Goal: Communication & Community: Answer question/provide support

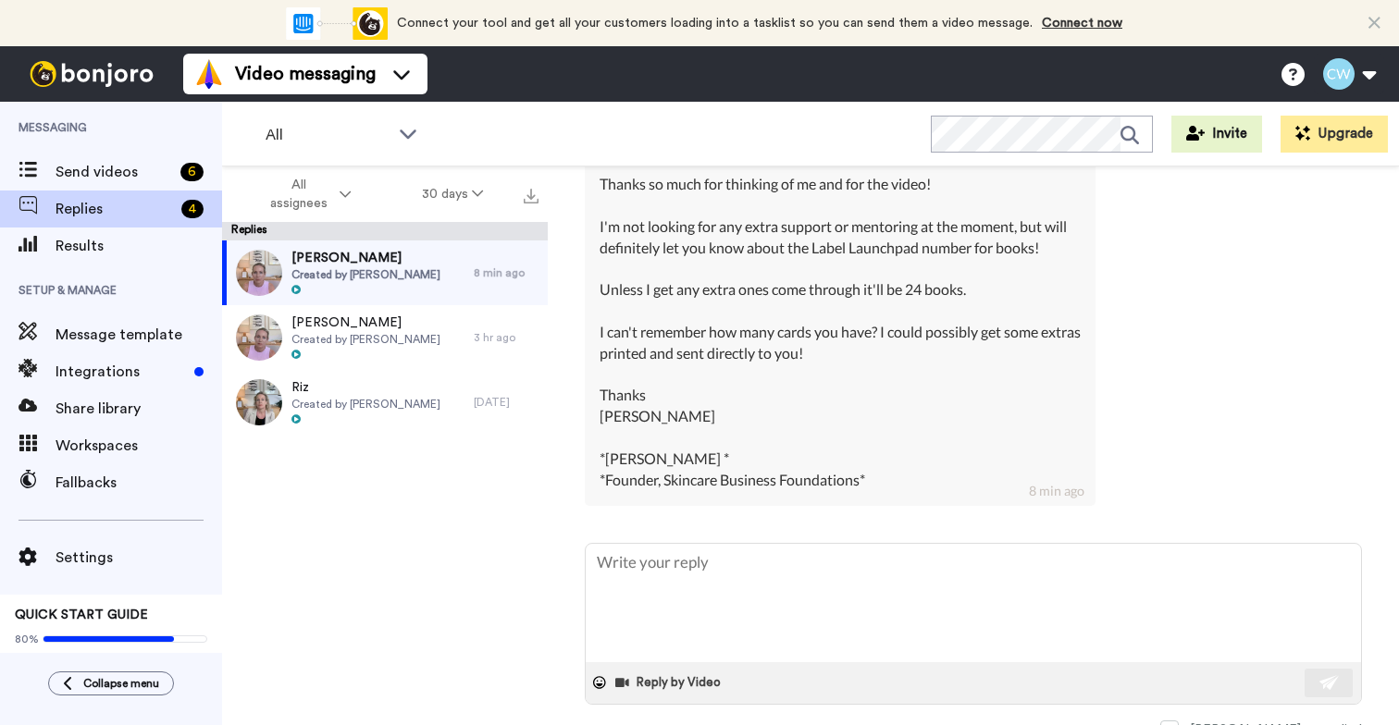
scroll to position [572, 0]
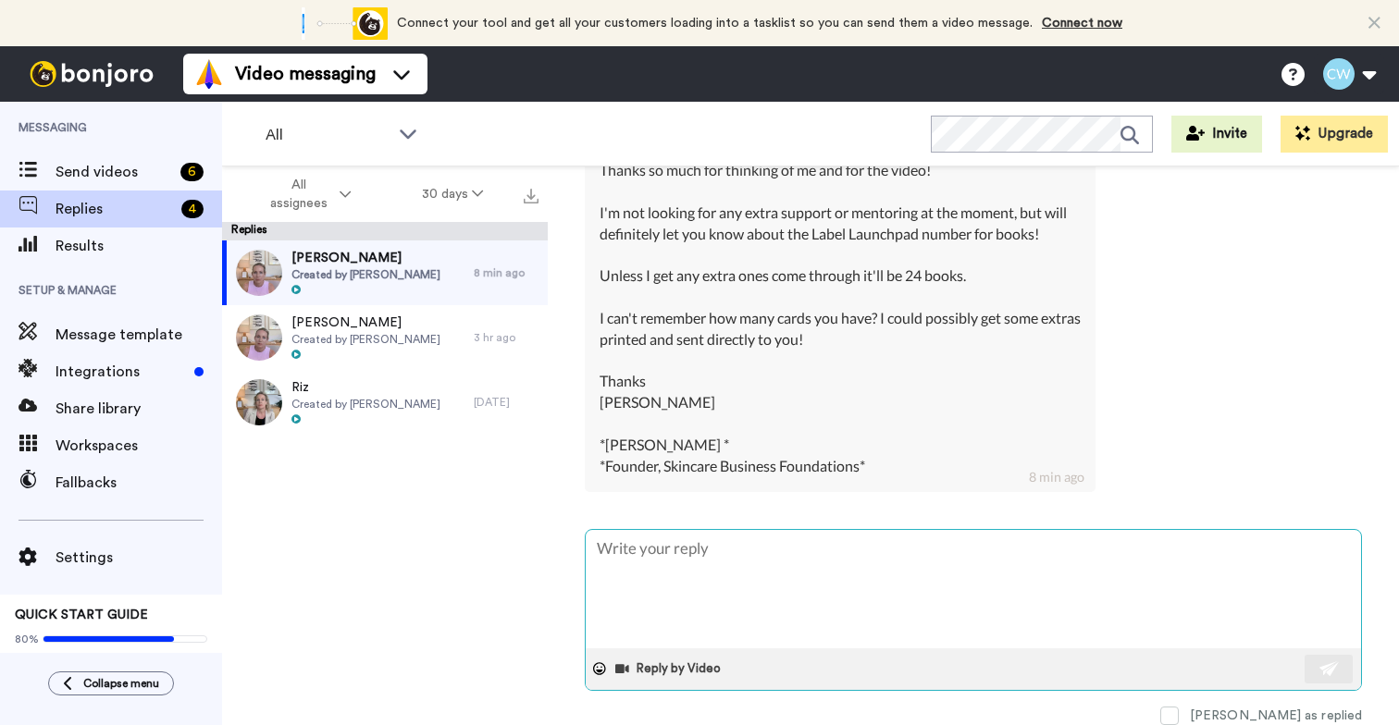
click at [731, 555] on textarea at bounding box center [972, 589] width 775 height 118
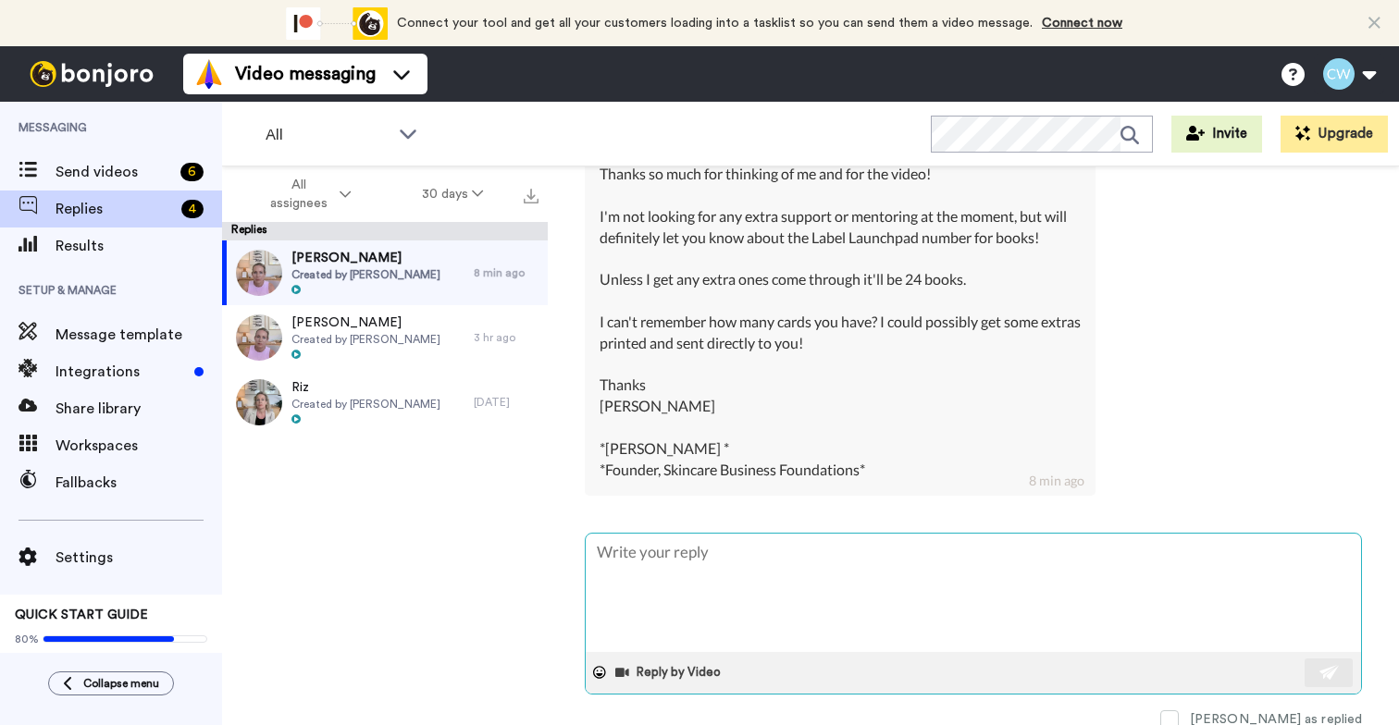
scroll to position [564, 0]
type textarea "H"
type textarea "x"
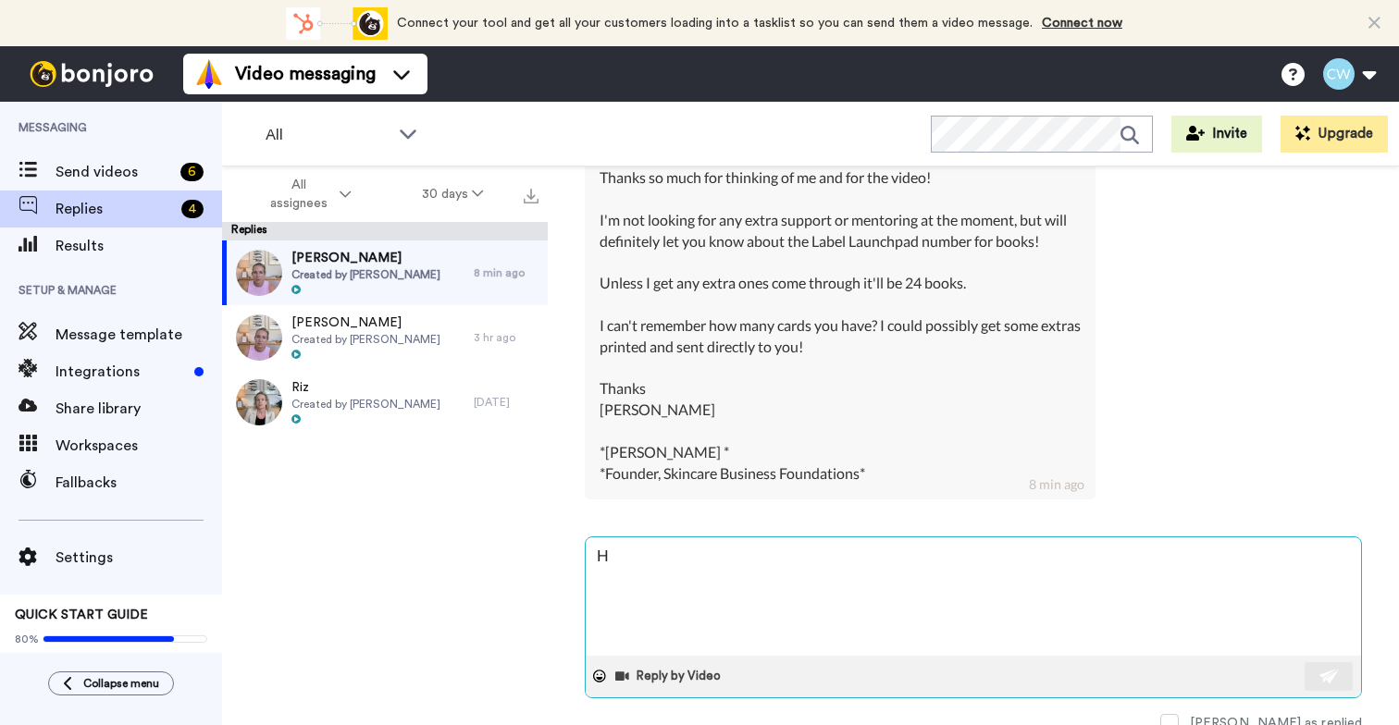
type textarea "Hi"
type textarea "x"
type textarea "Hiy"
type textarea "x"
type textarea "Hiya"
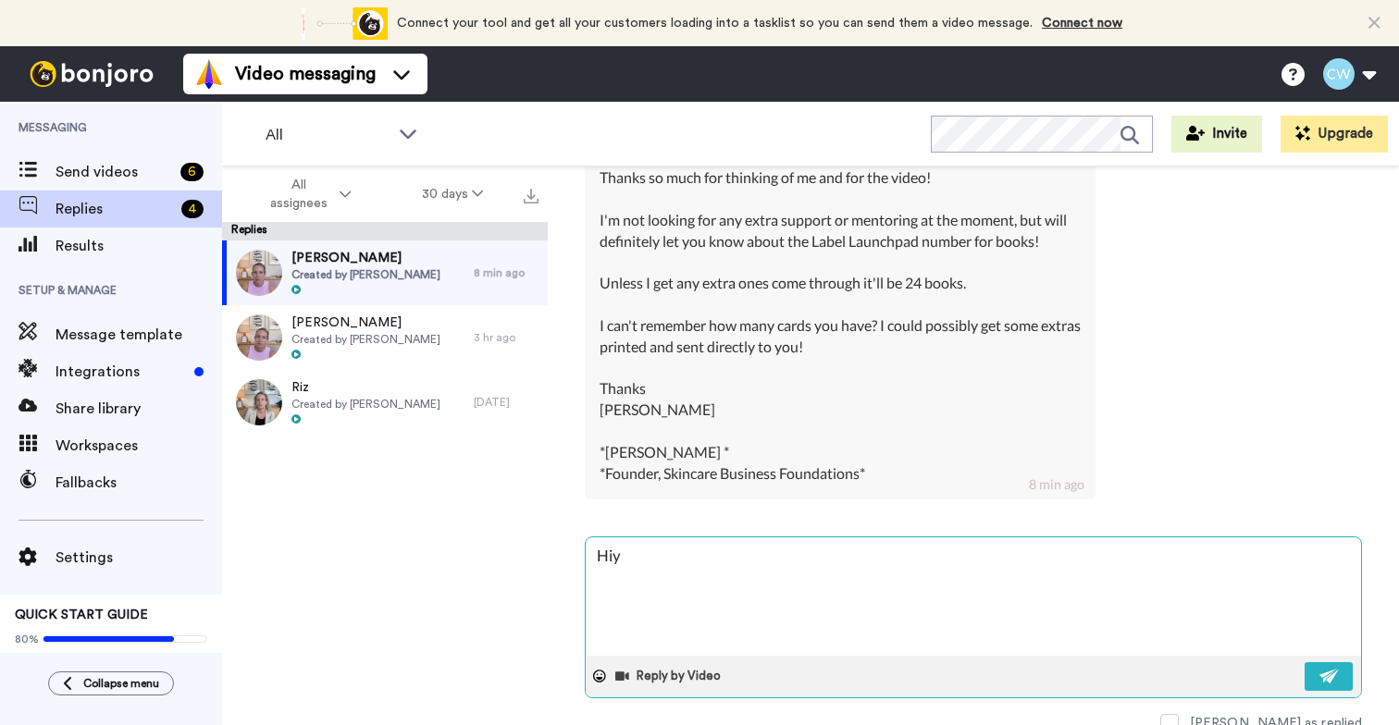
type textarea "x"
type textarea "[PERSON_NAME]!"
type textarea "x"
type textarea "[PERSON_NAME]!"
type textarea "x"
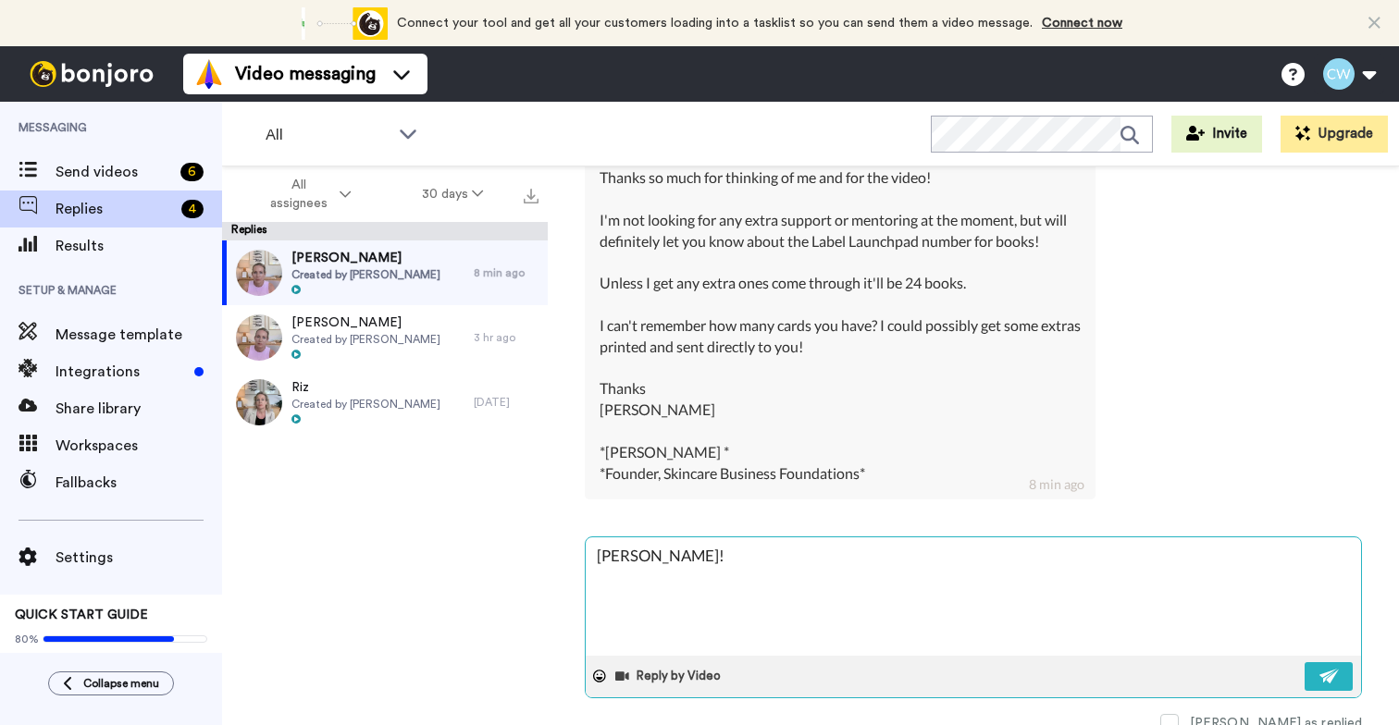
type textarea "[PERSON_NAME]!"
type textarea "x"
type textarea "[PERSON_NAME]! Y"
type textarea "x"
type textarea "[PERSON_NAME]! Ye"
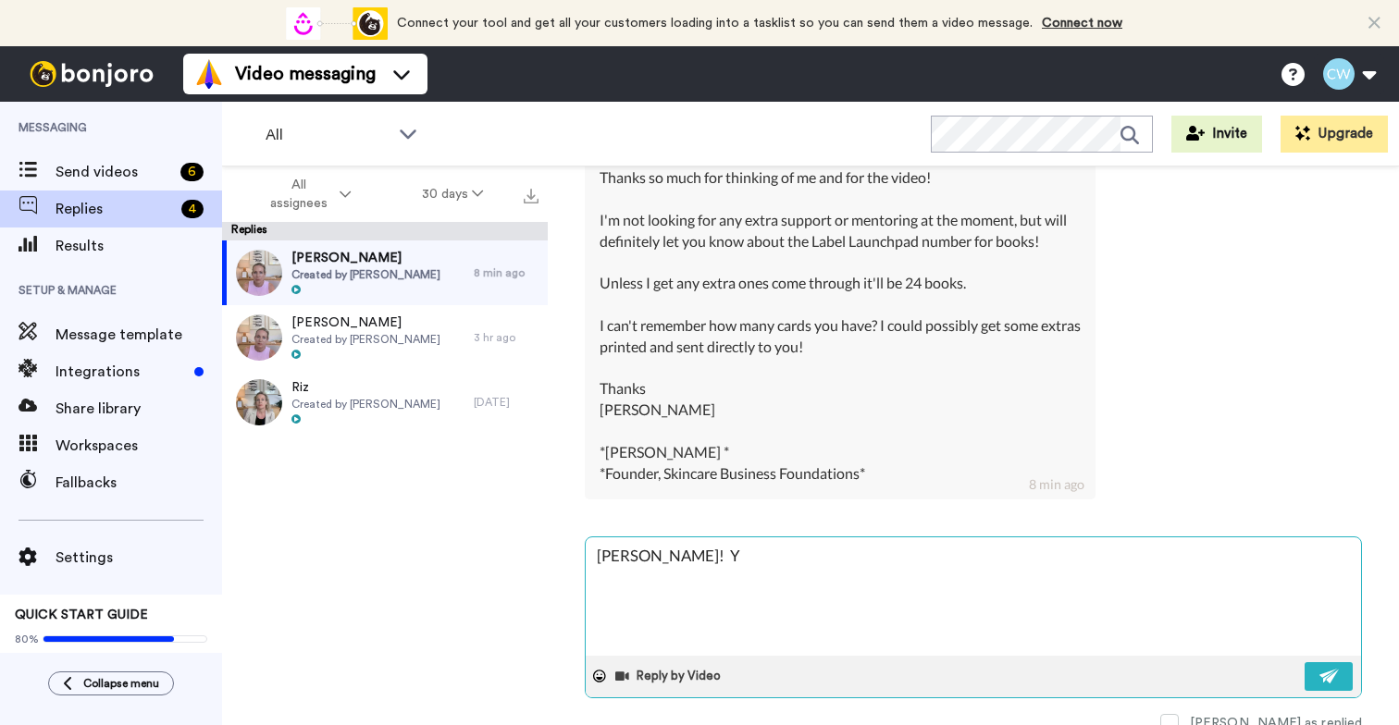
type textarea "x"
type textarea "[PERSON_NAME]! Yep"
type textarea "x"
type textarea "[PERSON_NAME]! Yep,"
type textarea "x"
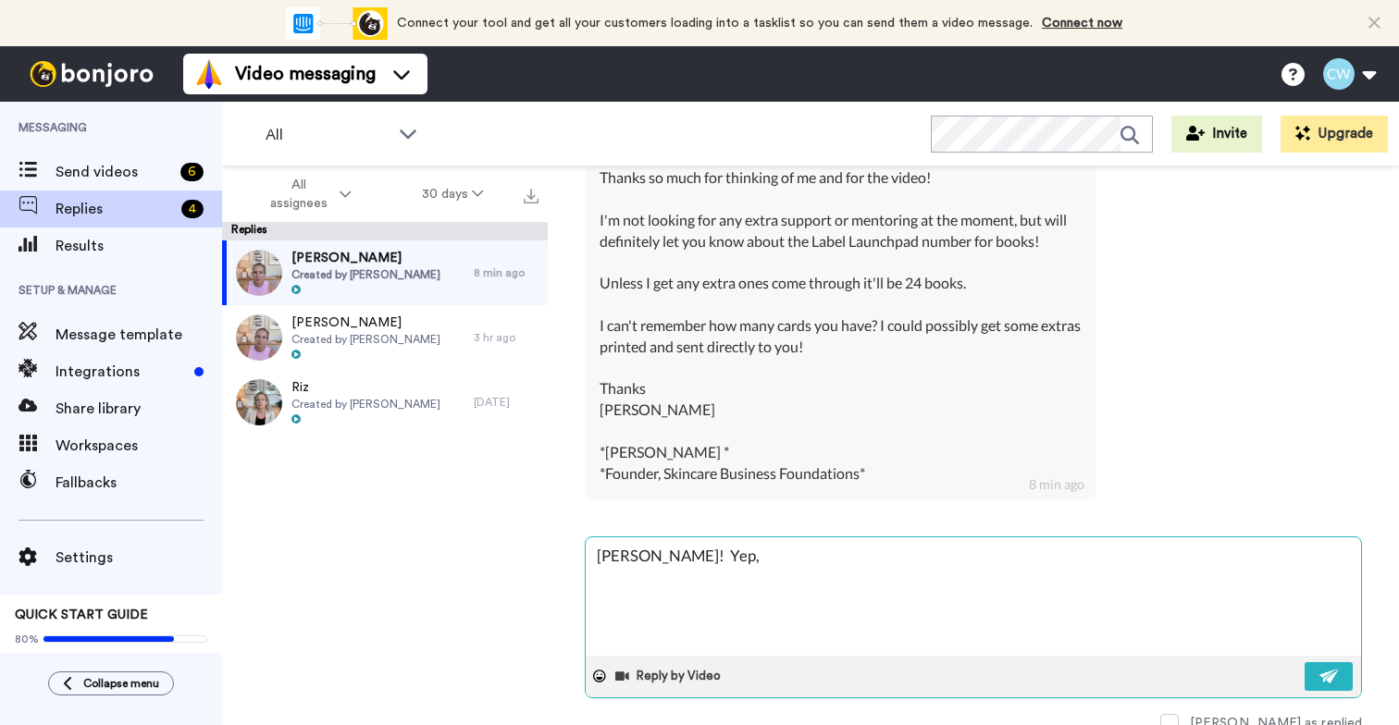
type textarea "[PERSON_NAME]! Yep,"
type textarea "x"
type textarea "[PERSON_NAME]! Yep, I"
type textarea "x"
type textarea "[PERSON_NAME]! Yep, I"
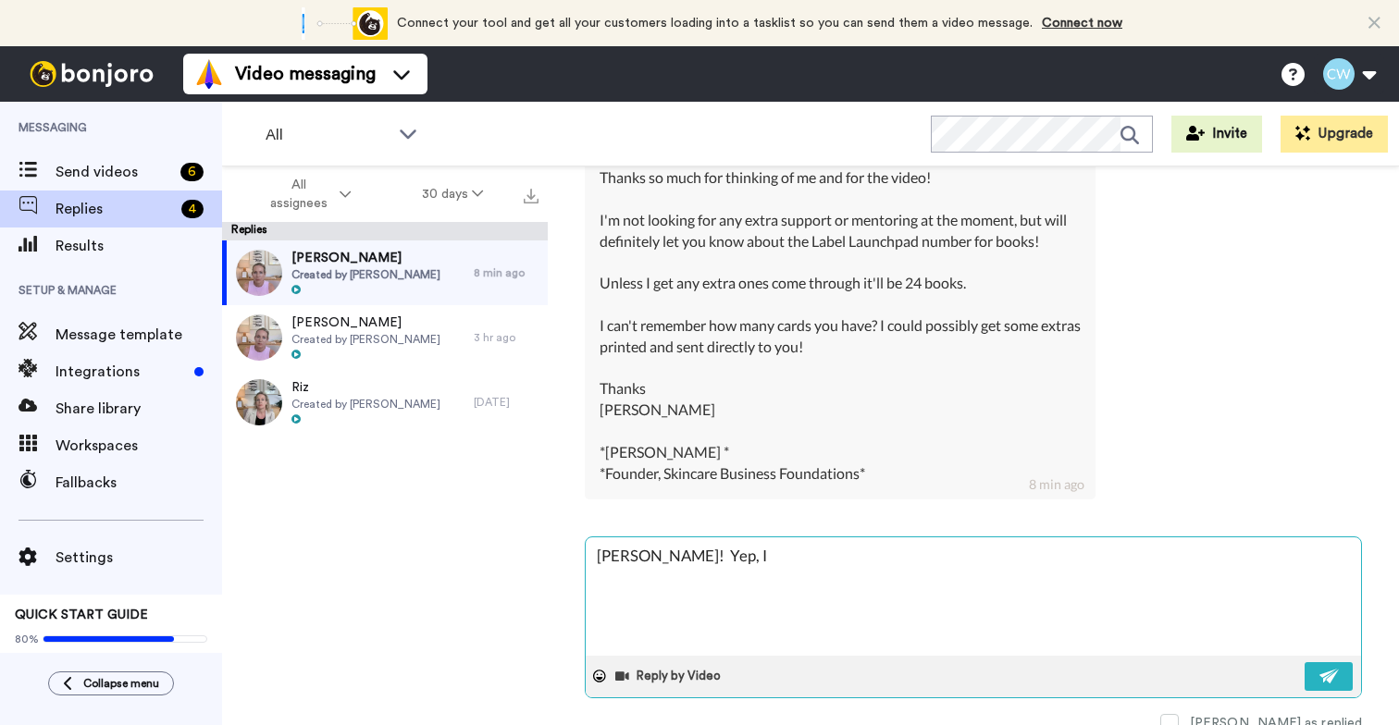
type textarea "x"
type textarea "[PERSON_NAME]! Yep, I"
type textarea "x"
type textarea "[PERSON_NAME]! Yep,"
type textarea "x"
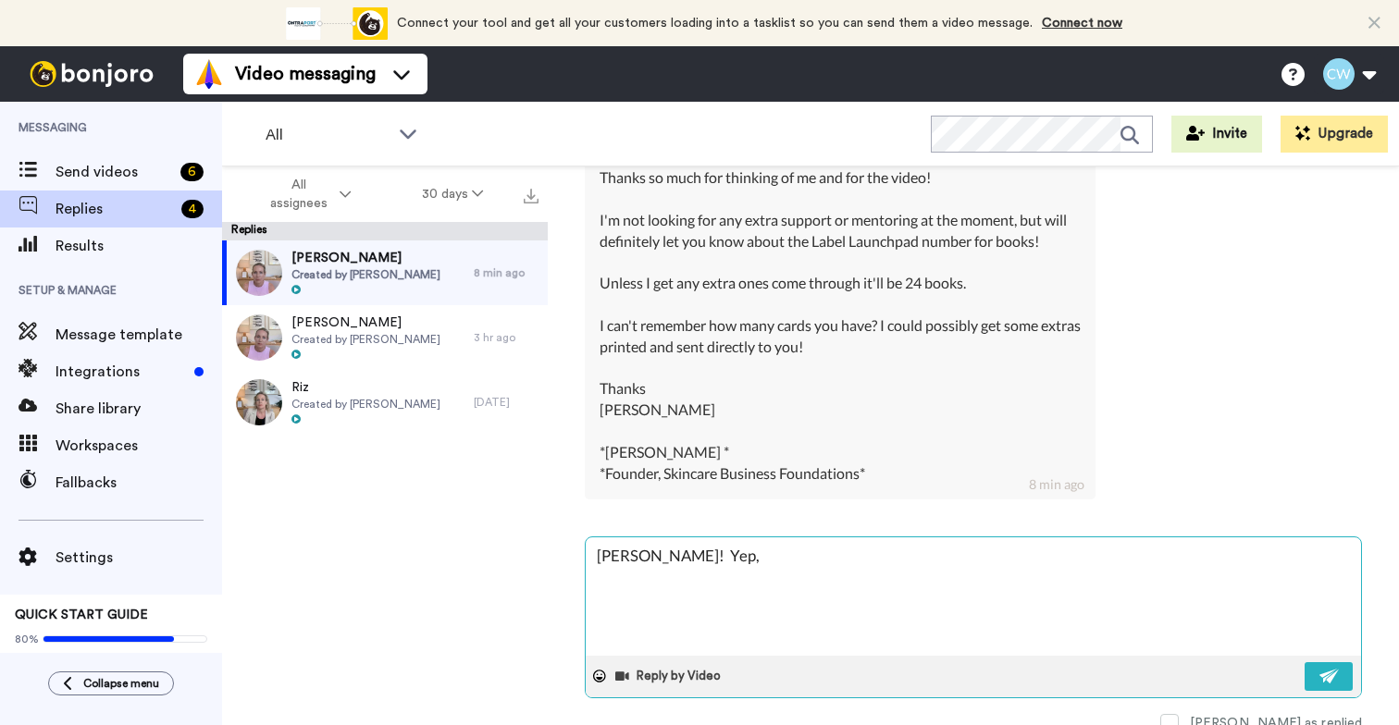
type textarea "[PERSON_NAME]! Yep,"
type textarea "x"
type textarea "[PERSON_NAME]! Yep"
type textarea "x"
type textarea "[PERSON_NAME]! Ye"
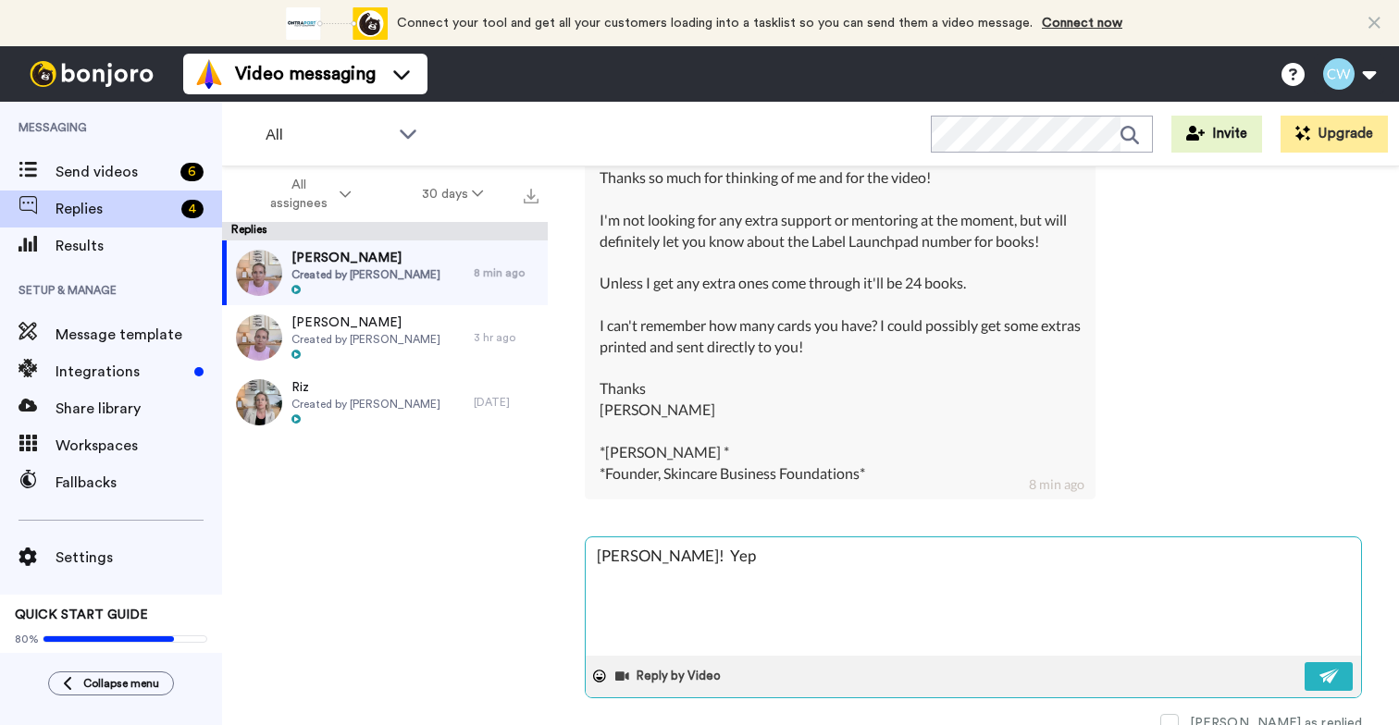
type textarea "x"
type textarea "[PERSON_NAME]! Y"
type textarea "x"
type textarea "[PERSON_NAME]!"
type textarea "x"
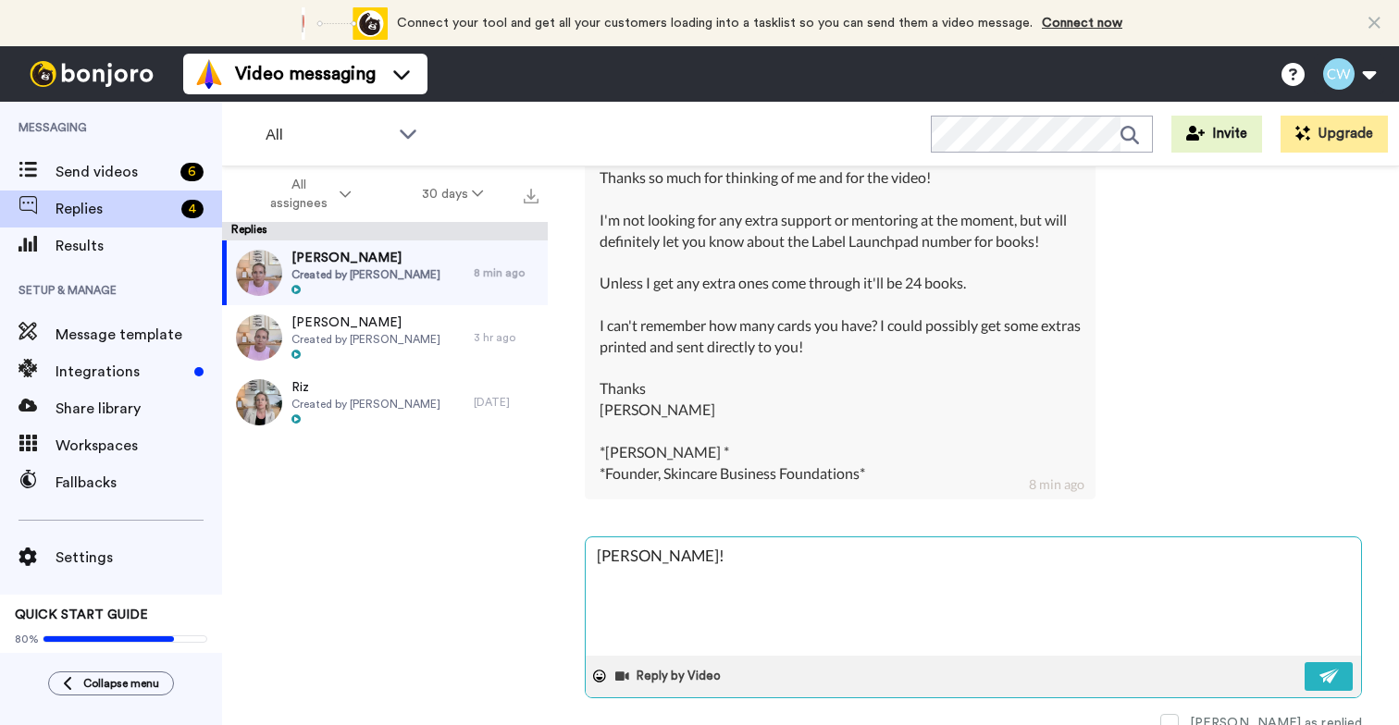
type textarea "[PERSON_NAME]! I"
type textarea "x"
type textarea "[PERSON_NAME]! I"
type textarea "x"
type textarea "[PERSON_NAME]! I h"
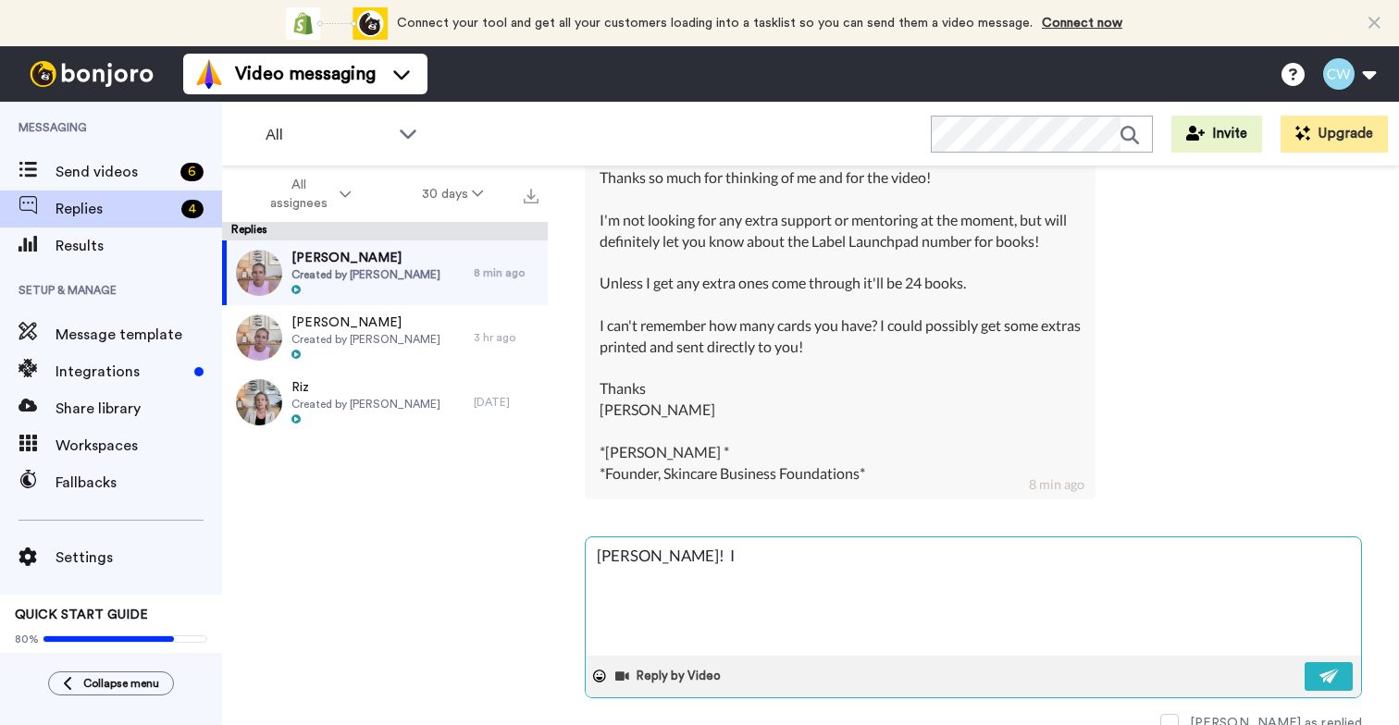
type textarea "x"
type textarea "[PERSON_NAME]! I ha"
type textarea "x"
type textarea "[PERSON_NAME]! I hav"
type textarea "x"
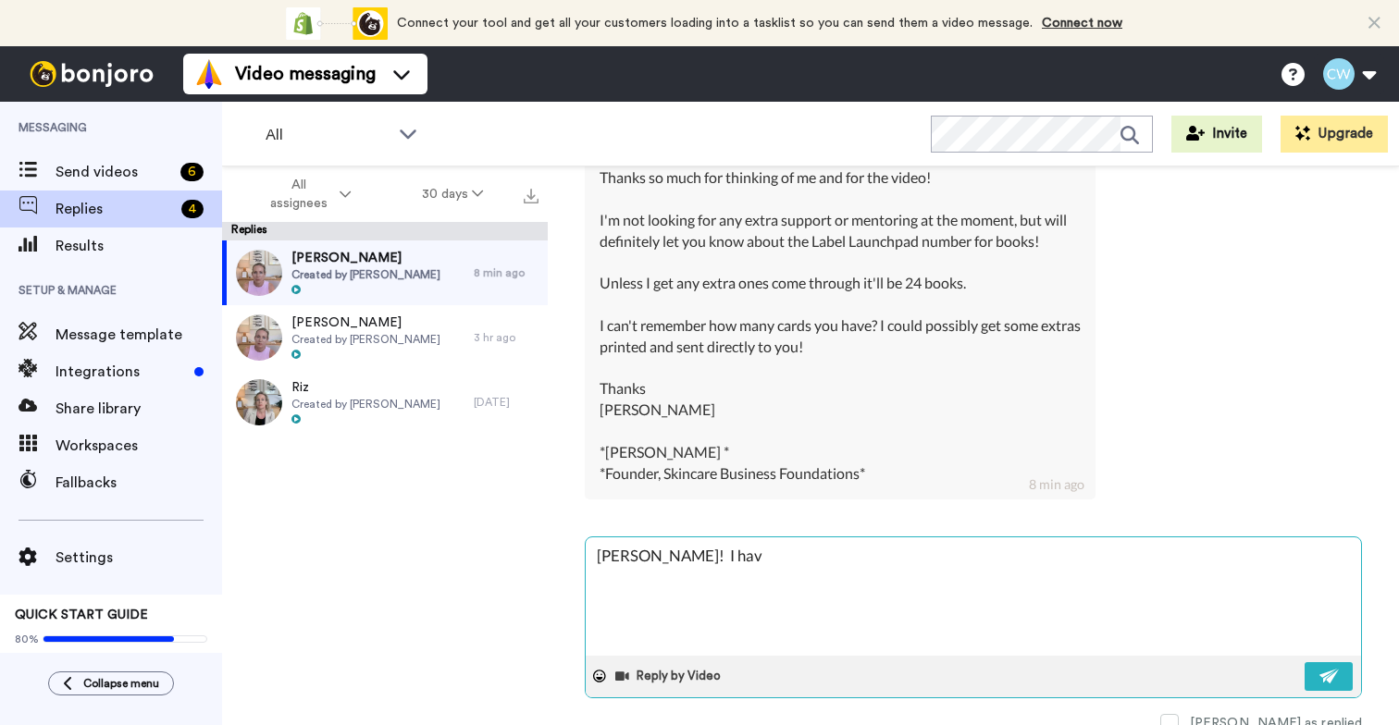
type textarea "[PERSON_NAME]! I have"
type textarea "x"
type textarea "[PERSON_NAME]! I have"
type textarea "x"
type textarea "[PERSON_NAME]! I have 1"
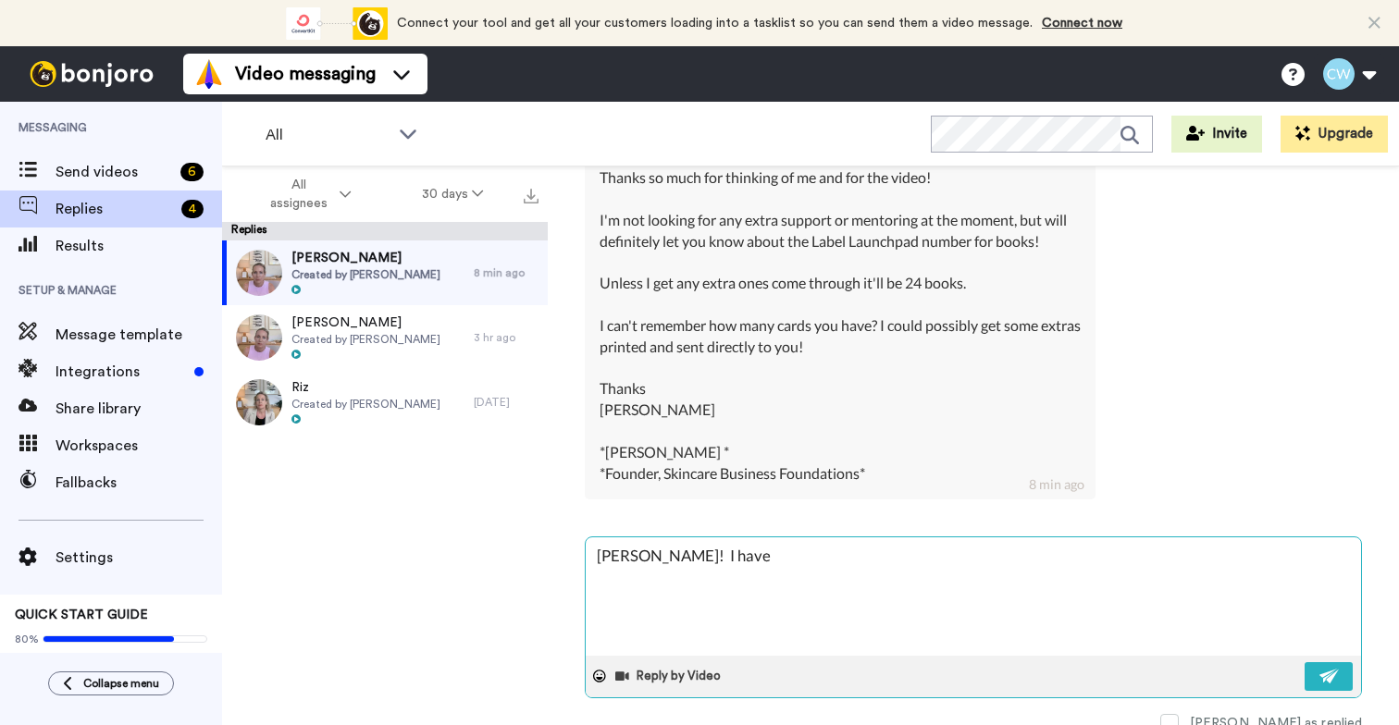
type textarea "x"
type textarea "[PERSON_NAME]! I have 10"
type textarea "x"
type textarea "[PERSON_NAME]! I have 10"
type textarea "x"
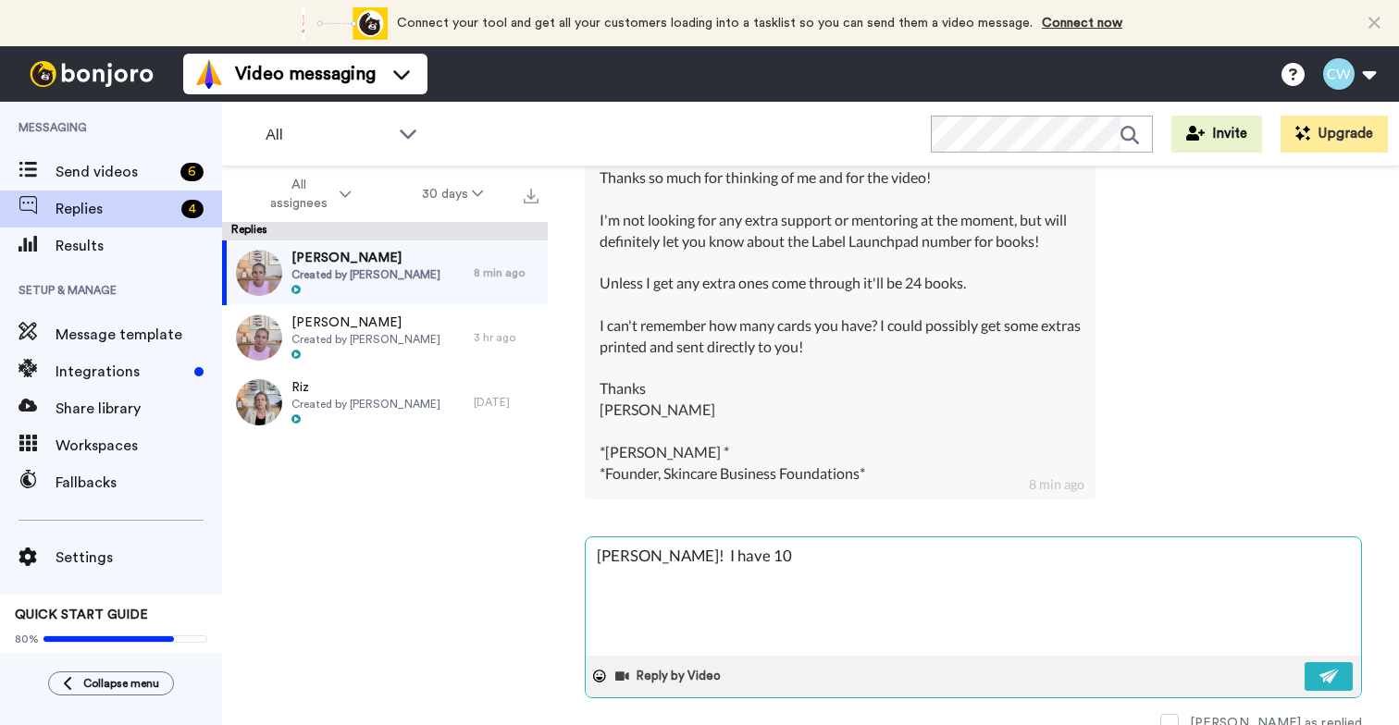
type textarea "[PERSON_NAME]! I have 10 c"
type textarea "x"
type textarea "[PERSON_NAME]! I have 10 ca"
type textarea "x"
type textarea "[PERSON_NAME]! I have 10 car"
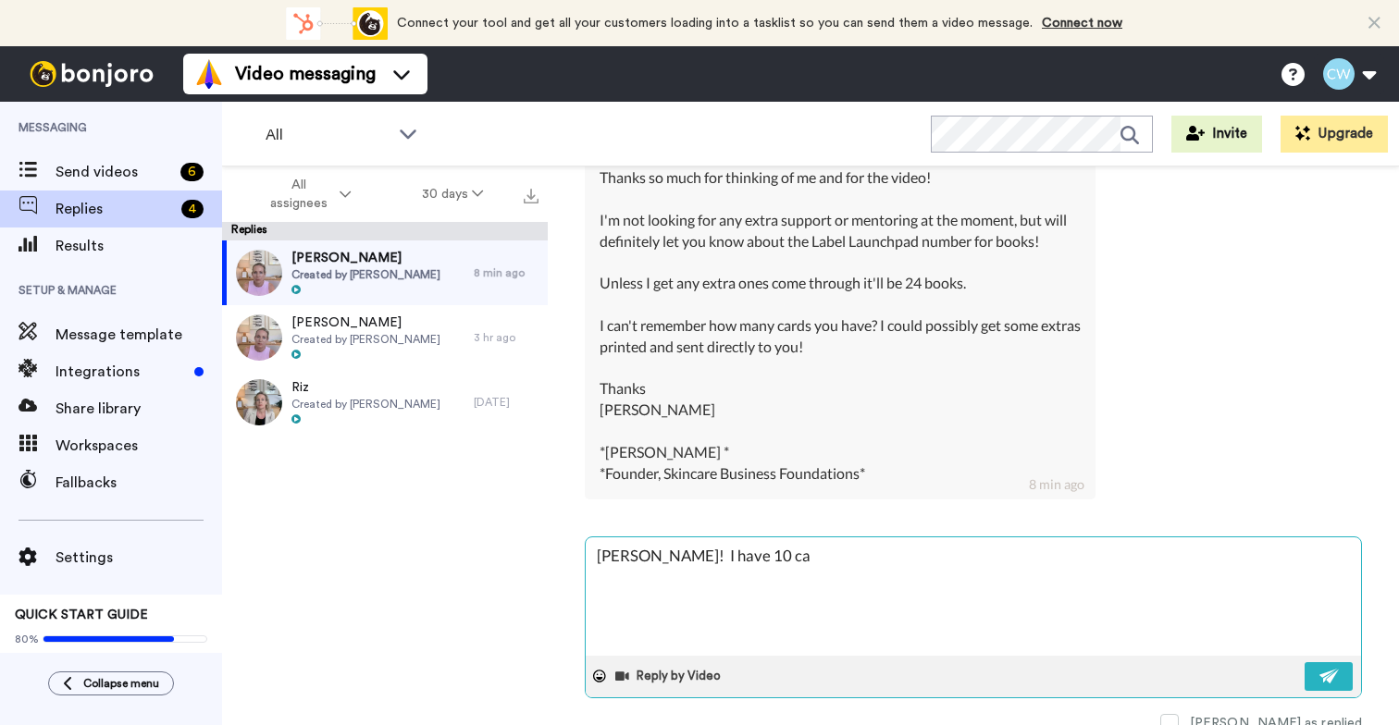
type textarea "x"
type textarea "[PERSON_NAME]! I have 10 card"
type textarea "x"
type textarea "[PERSON_NAME]! I have 10 cards"
type textarea "x"
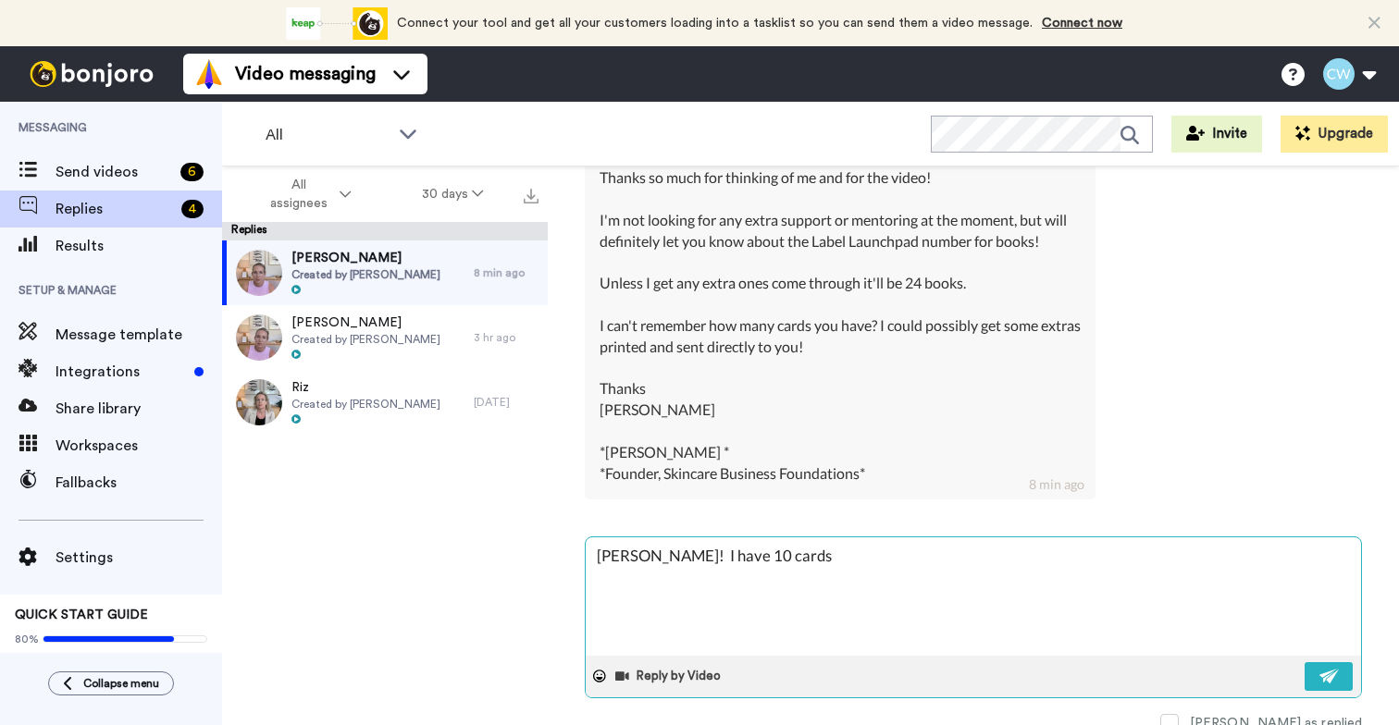
type textarea "[PERSON_NAME]! I have 10 cards,"
type textarea "x"
type textarea "[PERSON_NAME]! I have 10 cards,"
type textarea "x"
type textarea "[PERSON_NAME]! I have 10 cards, s"
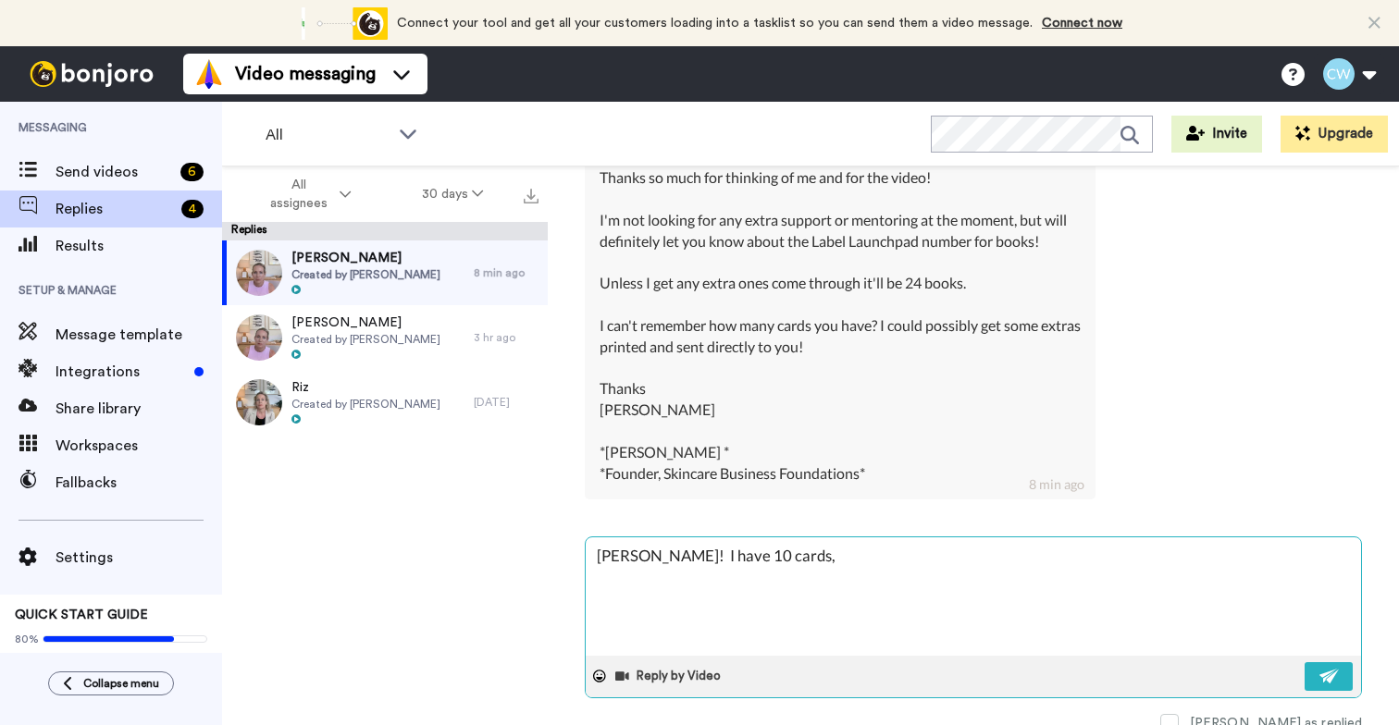
type textarea "x"
type textarea "[PERSON_NAME]! I have 10 cards, so"
type textarea "x"
type textarea "[PERSON_NAME]! I have 10 cards, so"
type textarea "x"
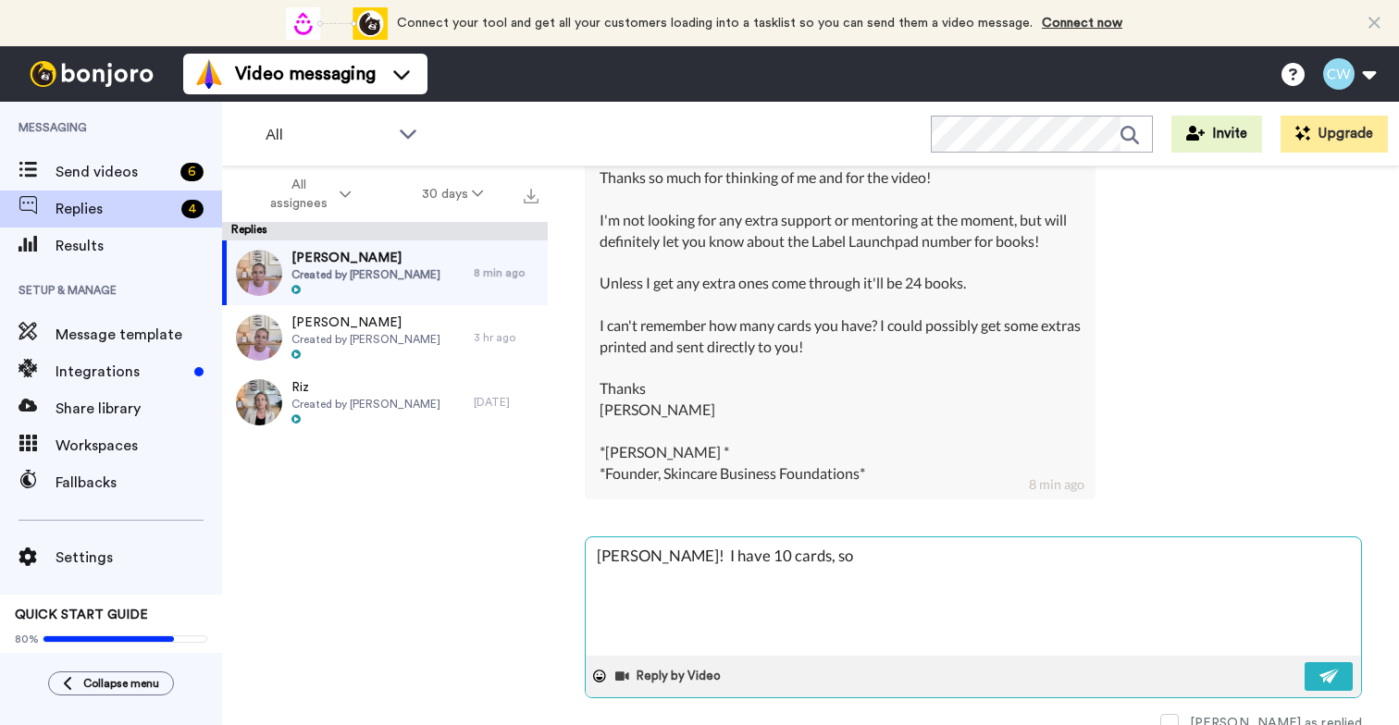
type textarea "[PERSON_NAME]! I have 10 cards, so w"
type textarea "x"
type textarea "[PERSON_NAME]! I have 10 cards, so wo"
type textarea "x"
type textarea "[PERSON_NAME]! I have 10 cards, so wou"
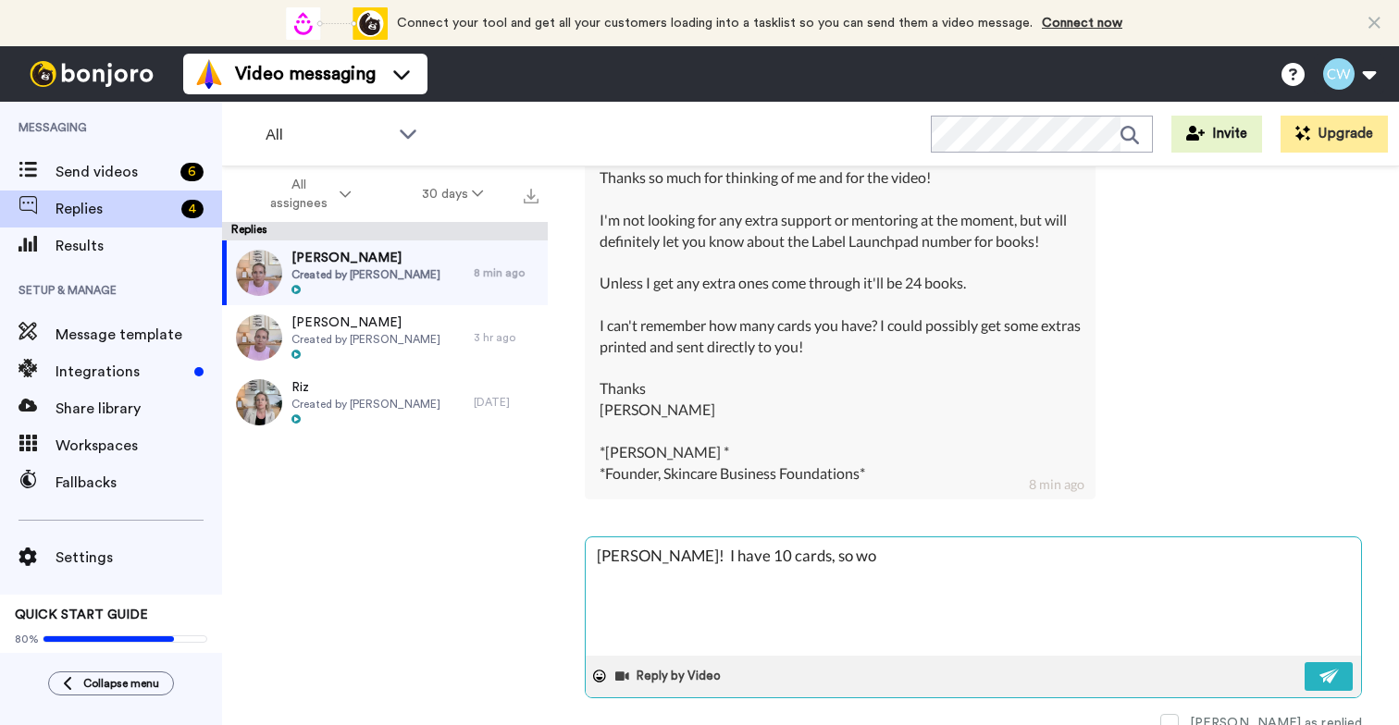
type textarea "x"
type textarea "[PERSON_NAME]! I have 10 cards, so woul"
type textarea "x"
type textarea "[PERSON_NAME]! I have 10 cards, so would"
type textarea "x"
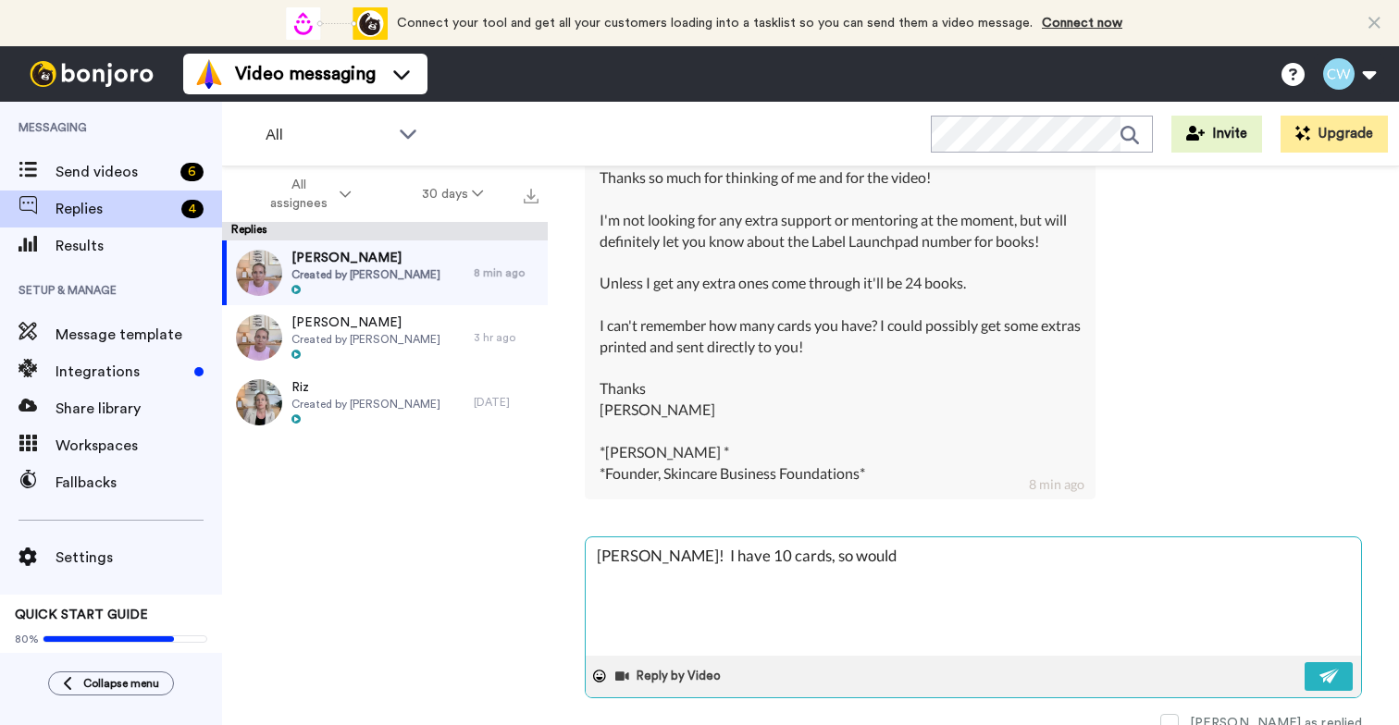
type textarea "[PERSON_NAME]! I have 10 cards, so would"
type textarea "x"
type textarea "[PERSON_NAME]! I have 10 cards, so would n"
type textarea "x"
type textarea "[PERSON_NAME]! I have 10 cards, so would ne"
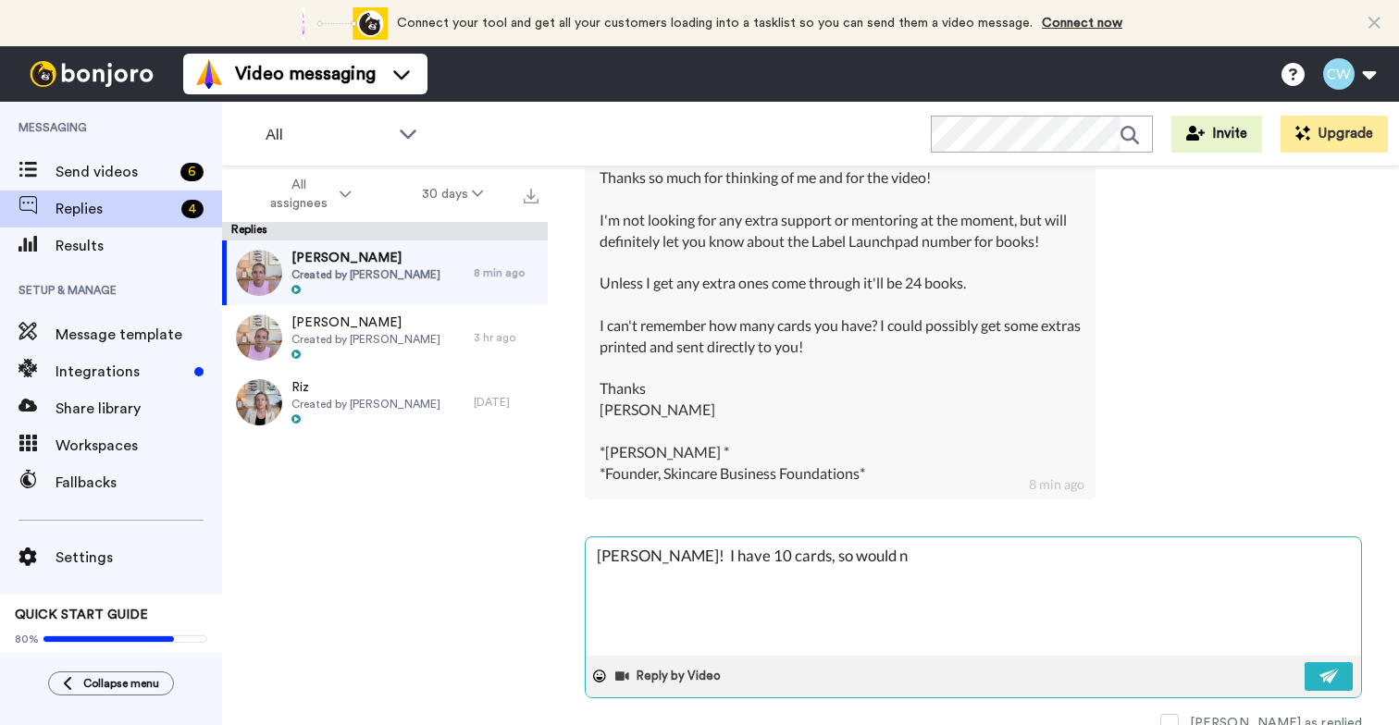
type textarea "x"
type textarea "[PERSON_NAME]! I have 10 cards, so would nee"
type textarea "x"
type textarea "[PERSON_NAME]! I have 10 cards, so would need"
type textarea "x"
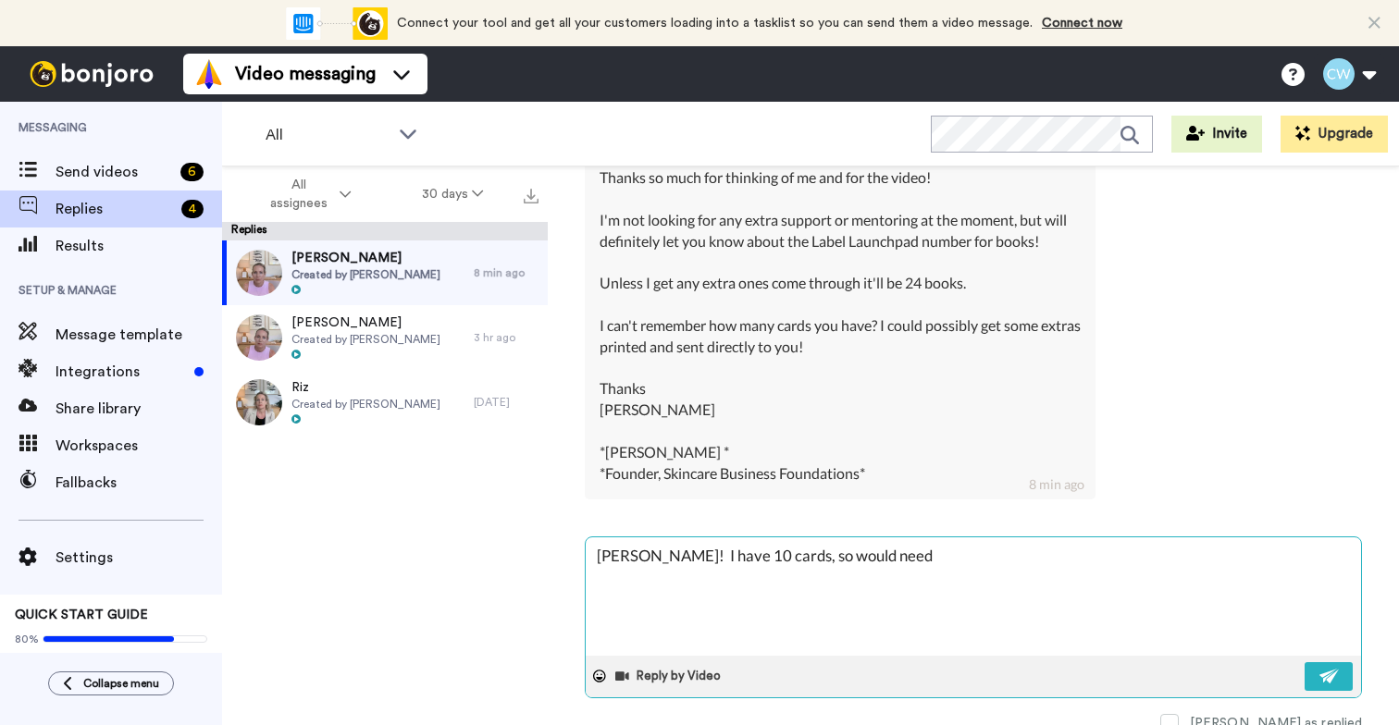
type textarea "[PERSON_NAME]! I have 10 cards, so would need"
type textarea "x"
type textarea "[PERSON_NAME]! I have 10 cards, so would need a"
type textarea "x"
type textarea "[PERSON_NAME]! I have 10 cards, so would need an"
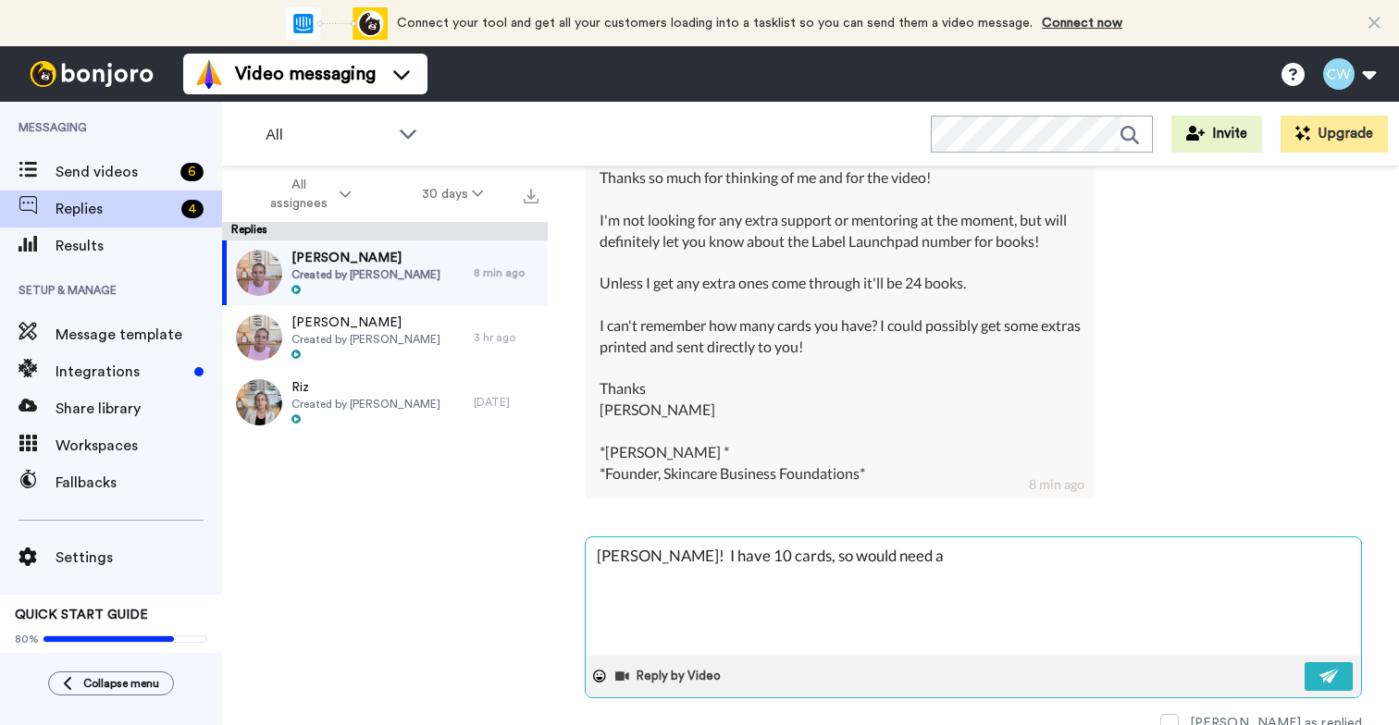
type textarea "x"
type textarea "[PERSON_NAME]! I have 10 cards, so would need an"
type textarea "x"
type textarea "[PERSON_NAME]! I have 10 cards, so would need an e"
type textarea "x"
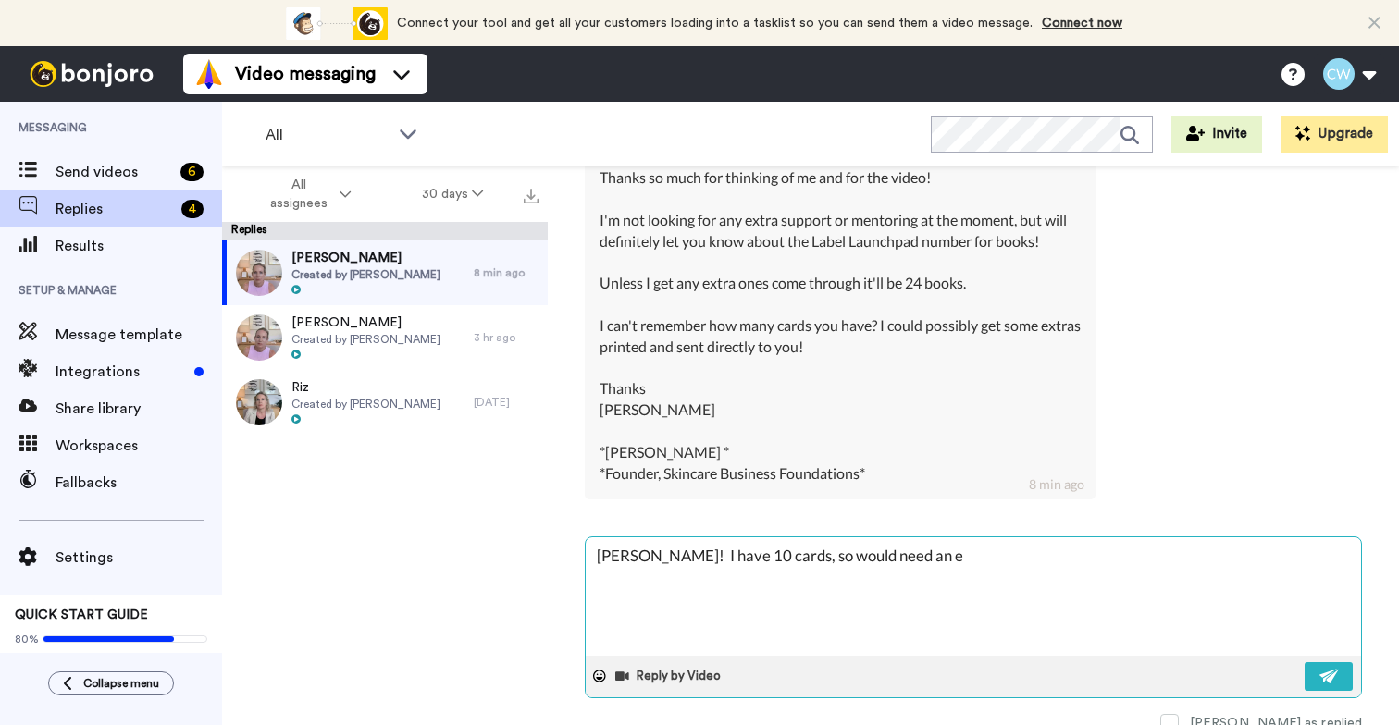
type textarea "[PERSON_NAME]! I have 10 cards, so would need an ex"
type textarea "x"
type textarea "[PERSON_NAME]! I have 10 cards, so would need an ext"
type textarea "x"
type textarea "[PERSON_NAME]! I have 10 cards, so would need an extr"
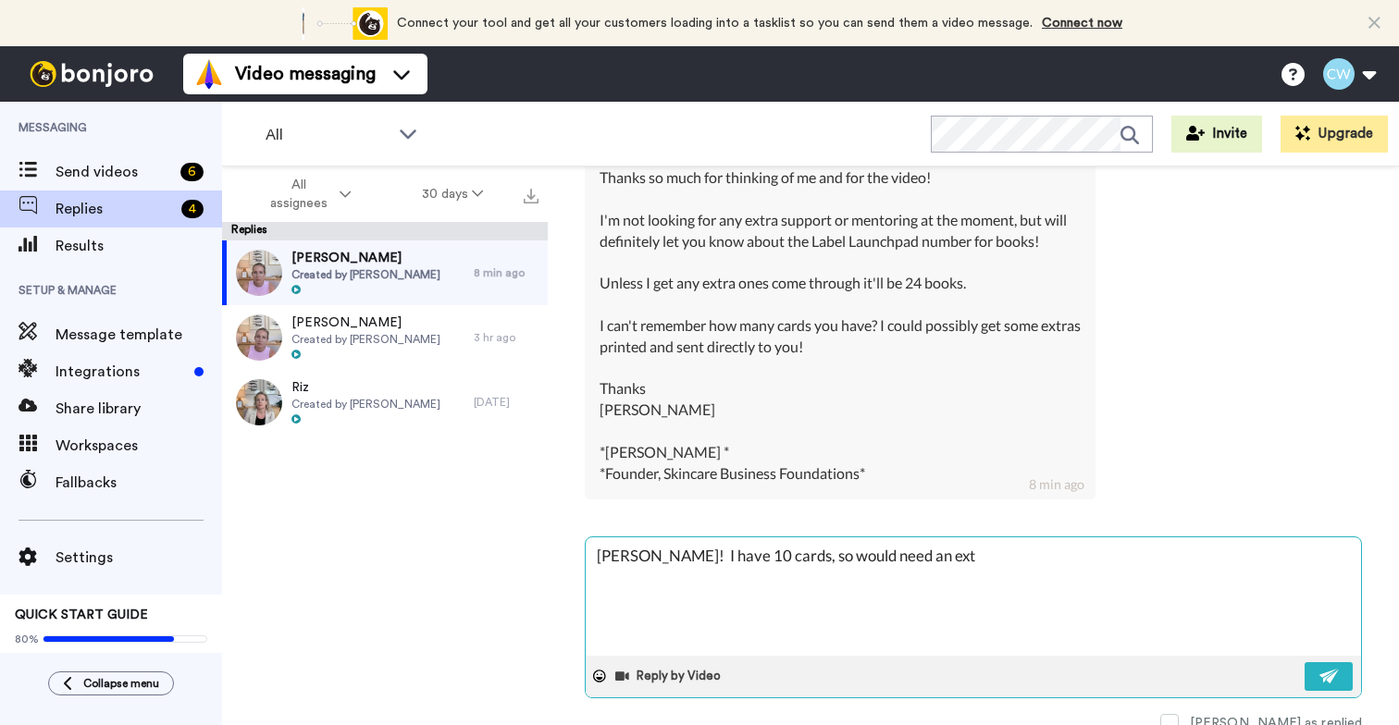
type textarea "x"
type textarea "[PERSON_NAME]! I have 10 cards, so would need an extra"
type textarea "x"
type textarea "[PERSON_NAME]! I have 10 cards, so would need an extra"
type textarea "x"
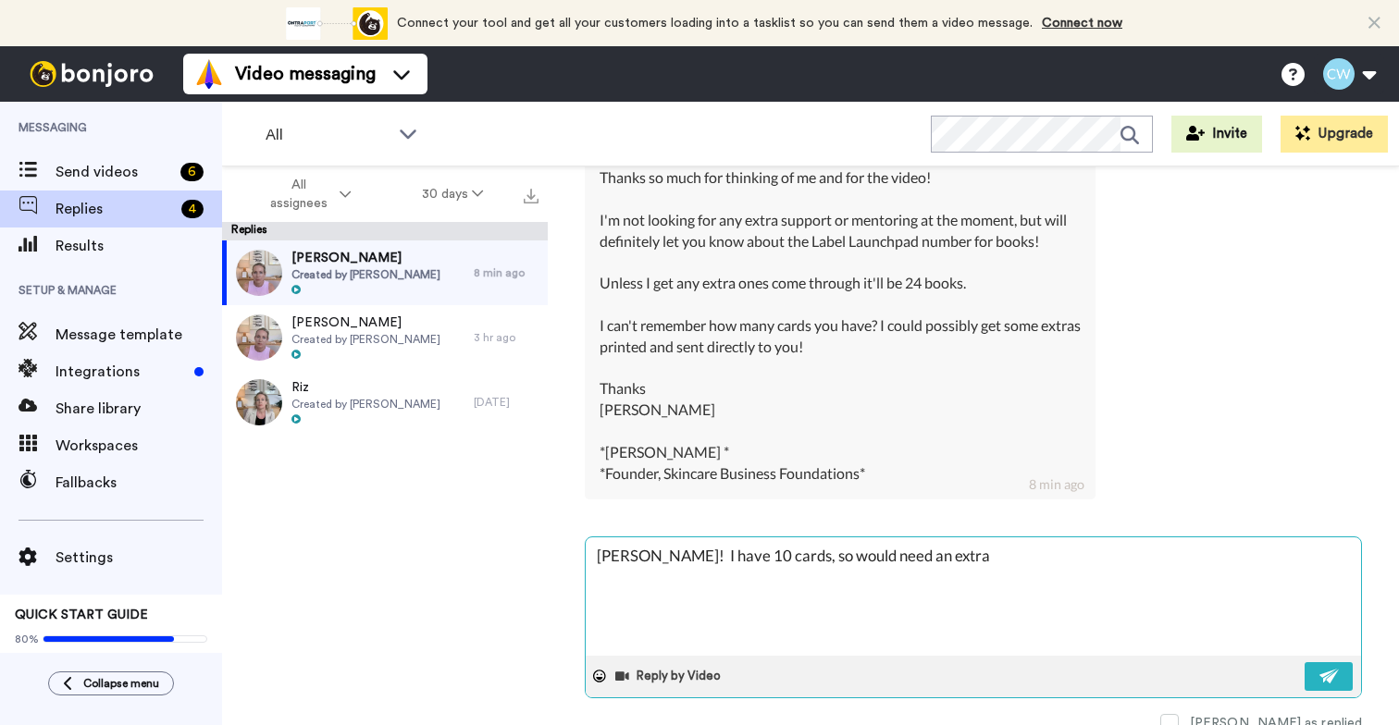
type textarea "[PERSON_NAME]! I have 10 cards, so would need an extra 1"
type textarea "x"
type textarea "[PERSON_NAME]! I have 10 cards, so would need an extra 14"
type textarea "x"
type textarea "[PERSON_NAME]! I have 10 cards, so would need an extra 14"
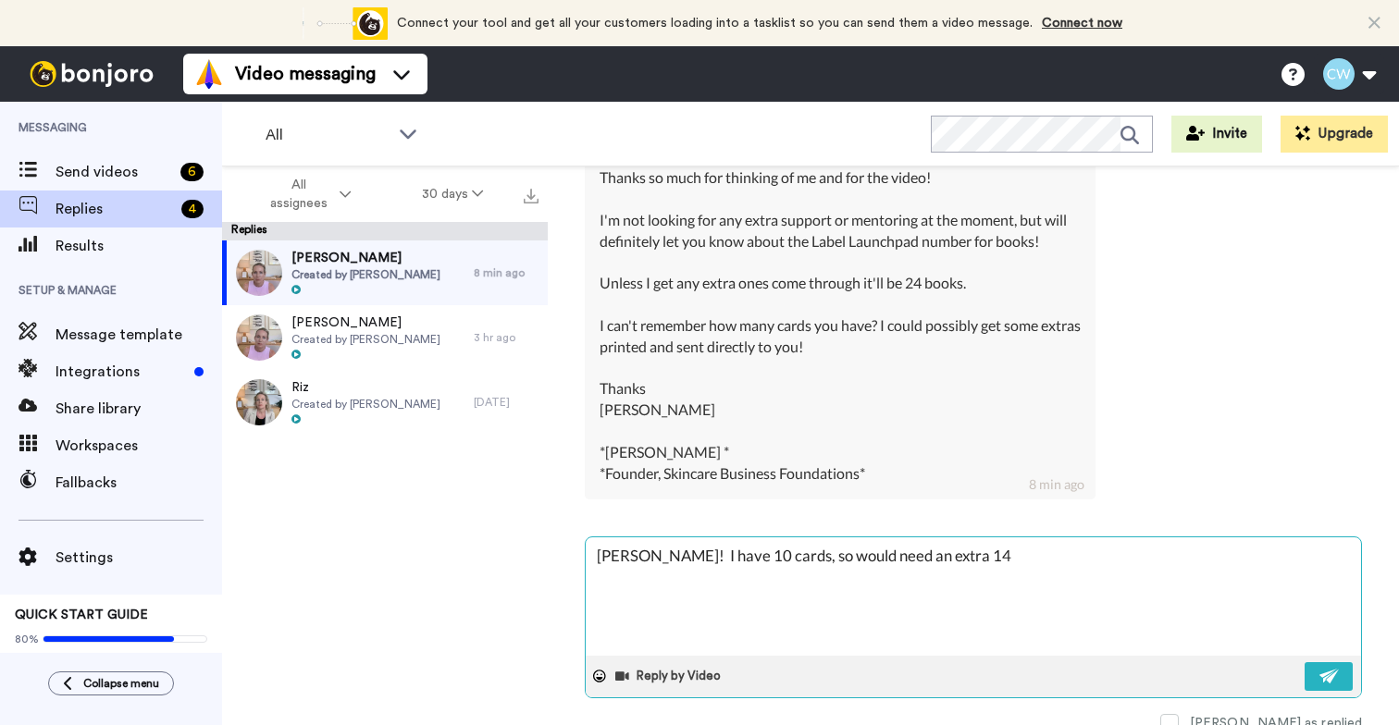
type textarea "x"
type textarea "[PERSON_NAME]! I have 10 cards, so would need an extra 14 +"
type textarea "x"
type textarea "[PERSON_NAME]! I have 10 cards, so would need an extra 14 +"
type textarea "x"
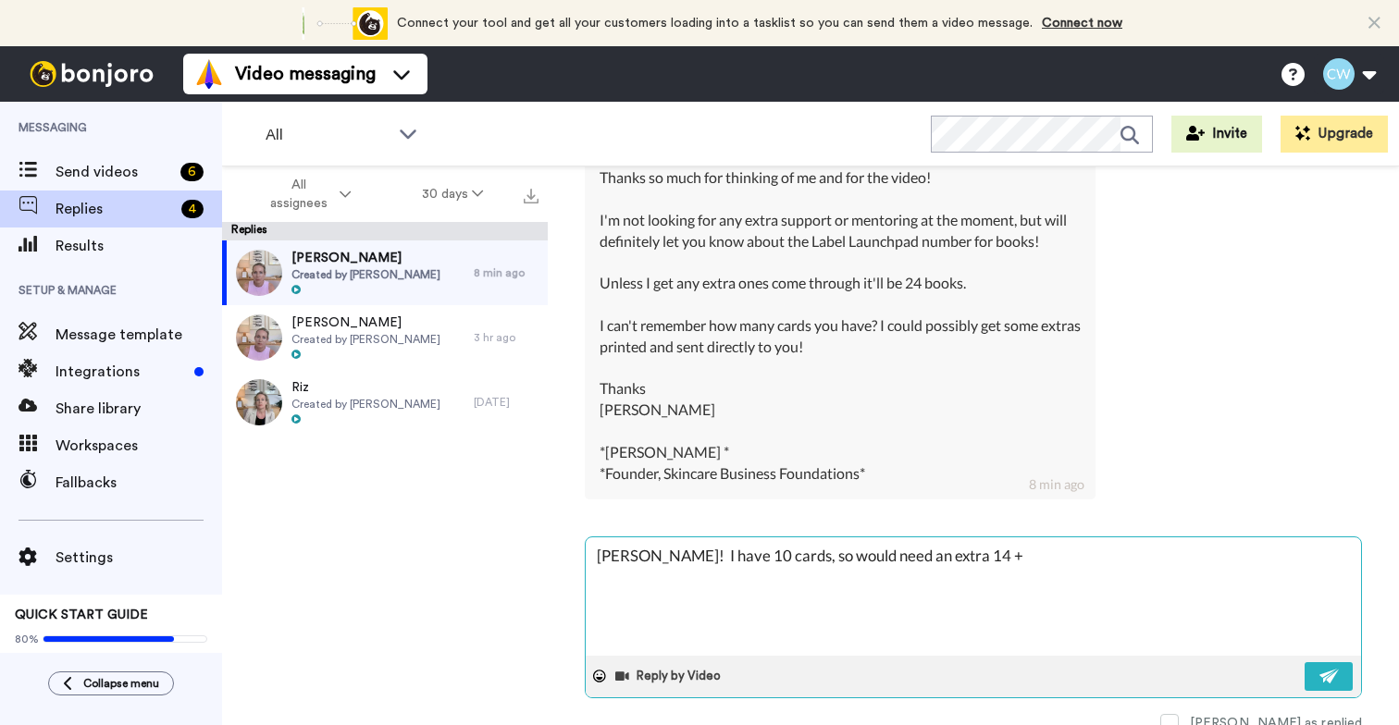
type textarea "[PERSON_NAME]! I have 10 cards, so would need an extra 14 + :"
type textarea "x"
type textarea "[PERSON_NAME]! I have 10 cards, so would need an extra 14 + :-"
type textarea "x"
type textarea "[PERSON_NAME]! I have 10 cards, so would need an extra 14 + :-)"
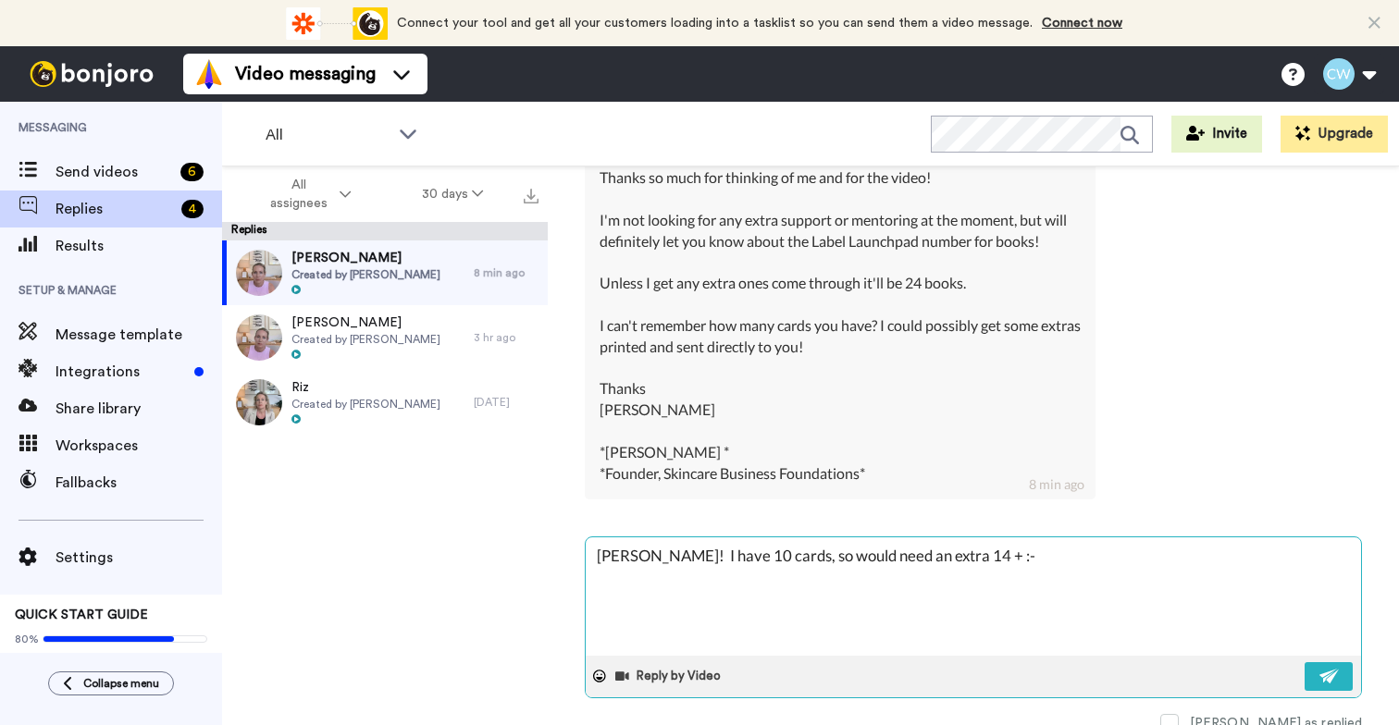
type textarea "x"
type textarea "[PERSON_NAME]! I have 10 cards, so would need an extra 14 + :-"
type textarea "x"
type textarea "[PERSON_NAME]! I have 10 cards, so would need an extra 14 + :"
type textarea "x"
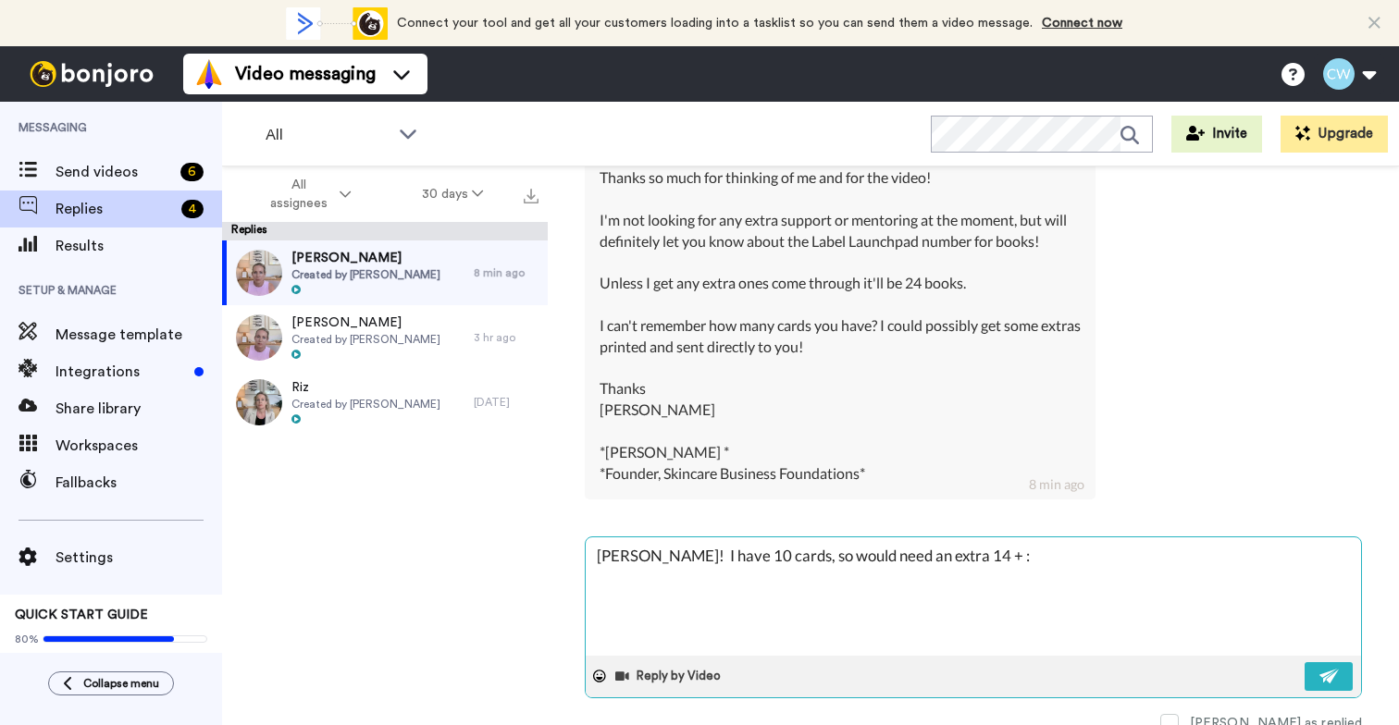
type textarea "[PERSON_NAME]! I have 10 cards, so would need an extra 14 +"
type textarea "x"
type textarea "[PERSON_NAME]! I have 10 cards, so would need an extra 14 +"
click at [591, 673] on div at bounding box center [599, 676] width 28 height 28
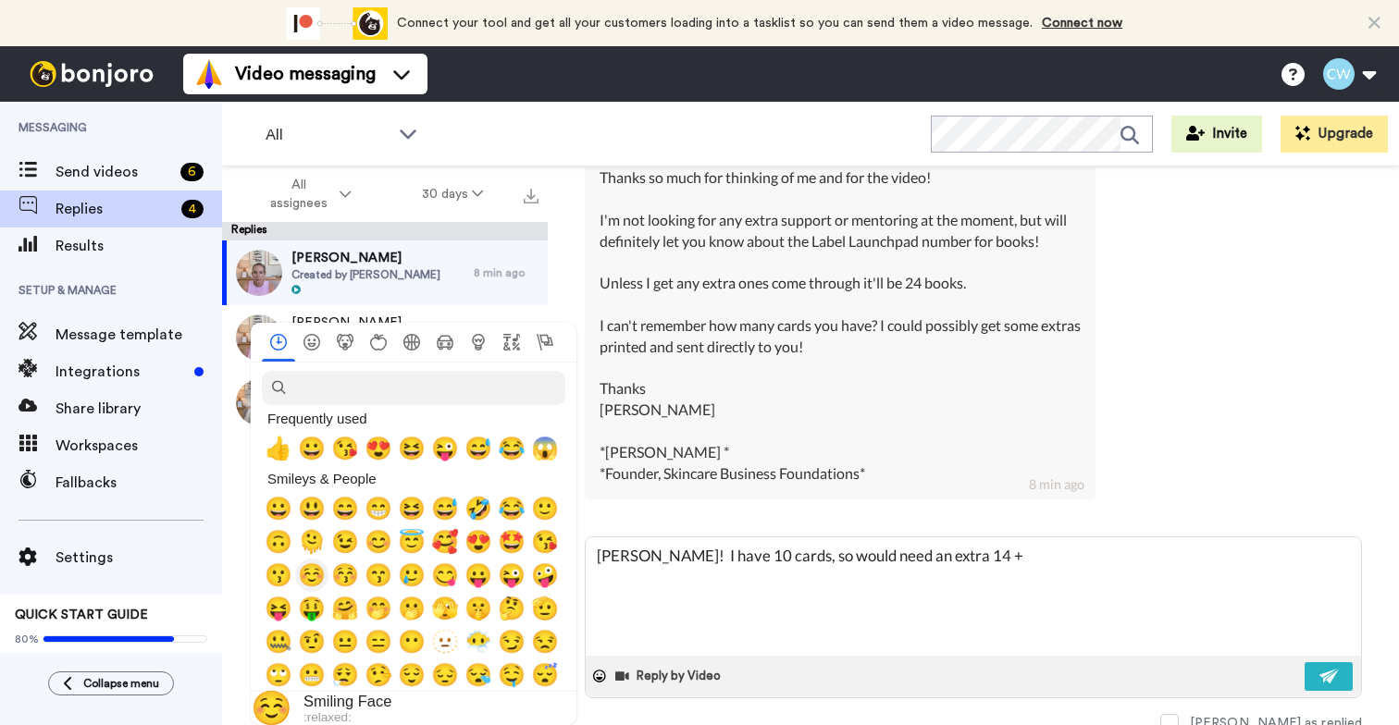
click at [314, 580] on span "☺️" at bounding box center [312, 575] width 28 height 26
type textarea "x"
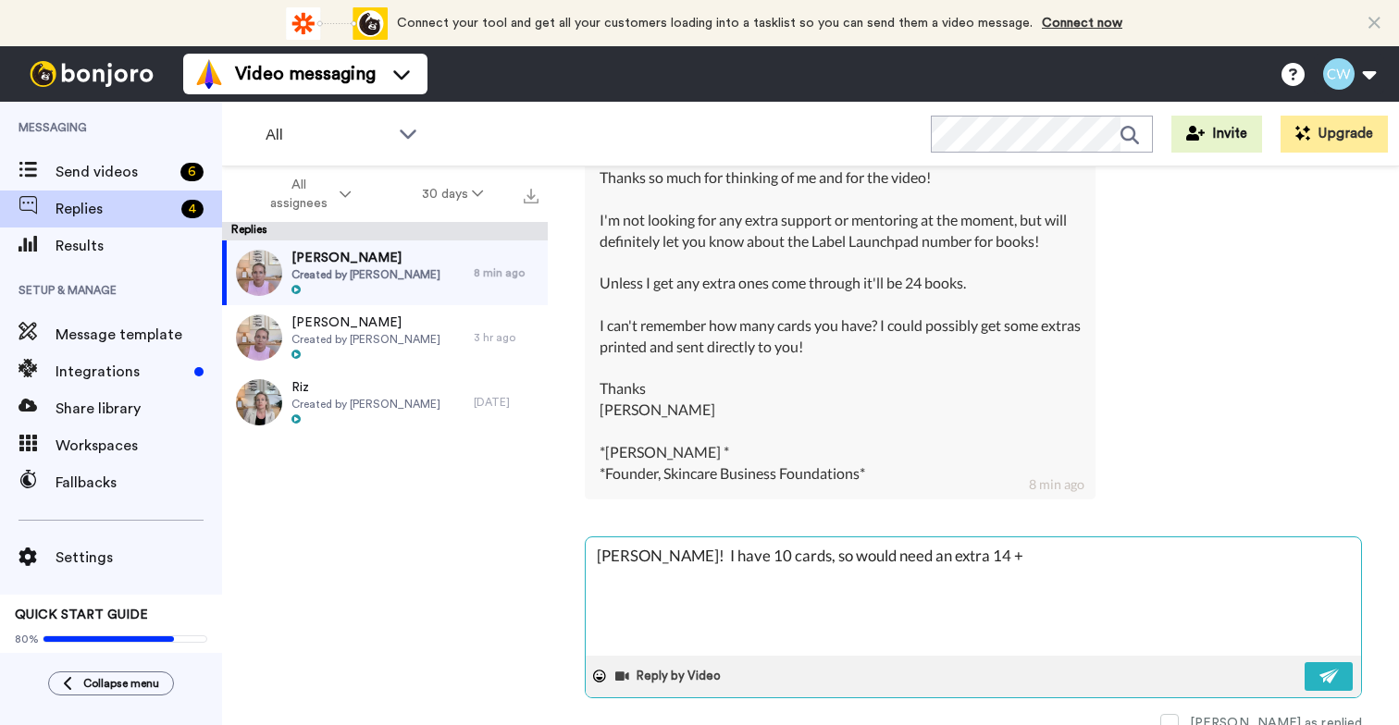
click at [984, 558] on textarea "[PERSON_NAME]! I have 10 cards, so would need an extra 14 + ☺️" at bounding box center [972, 596] width 775 height 118
type textarea "[PERSON_NAME]! I have 10 cards, so would need an extra 14 + ☺️"
type textarea "x"
type textarea "[PERSON_NAME]! I have 10 cards, so would need an extra 14 + ☺️ ("
type textarea "x"
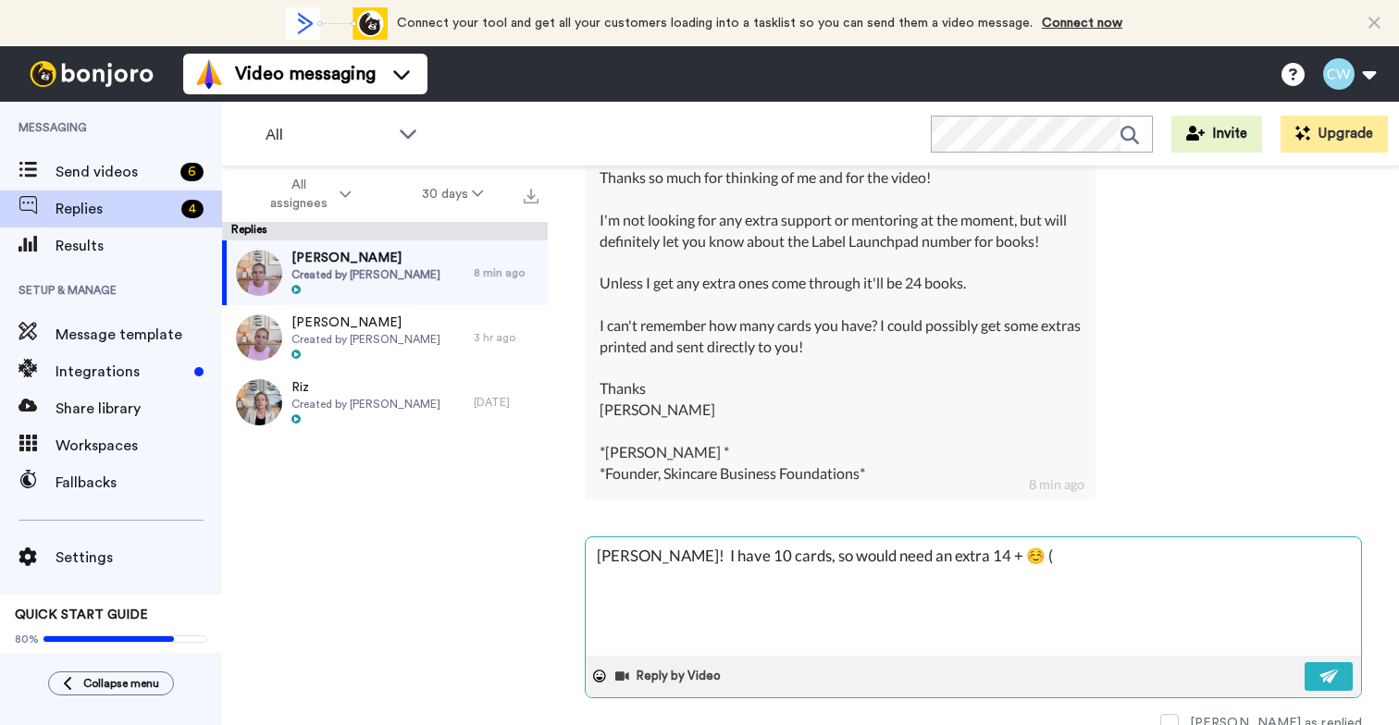
type textarea "[PERSON_NAME]! I have 10 cards, so would need an extra 14 + ☺️ (m"
type textarea "x"
type textarea "[PERSON_NAME]! I have 10 cards, so would need an extra 14 + ☺️ (ma"
type textarea "x"
type textarea "[PERSON_NAME]! I have 10 cards, so would need an extra 14 + ☺️ (man"
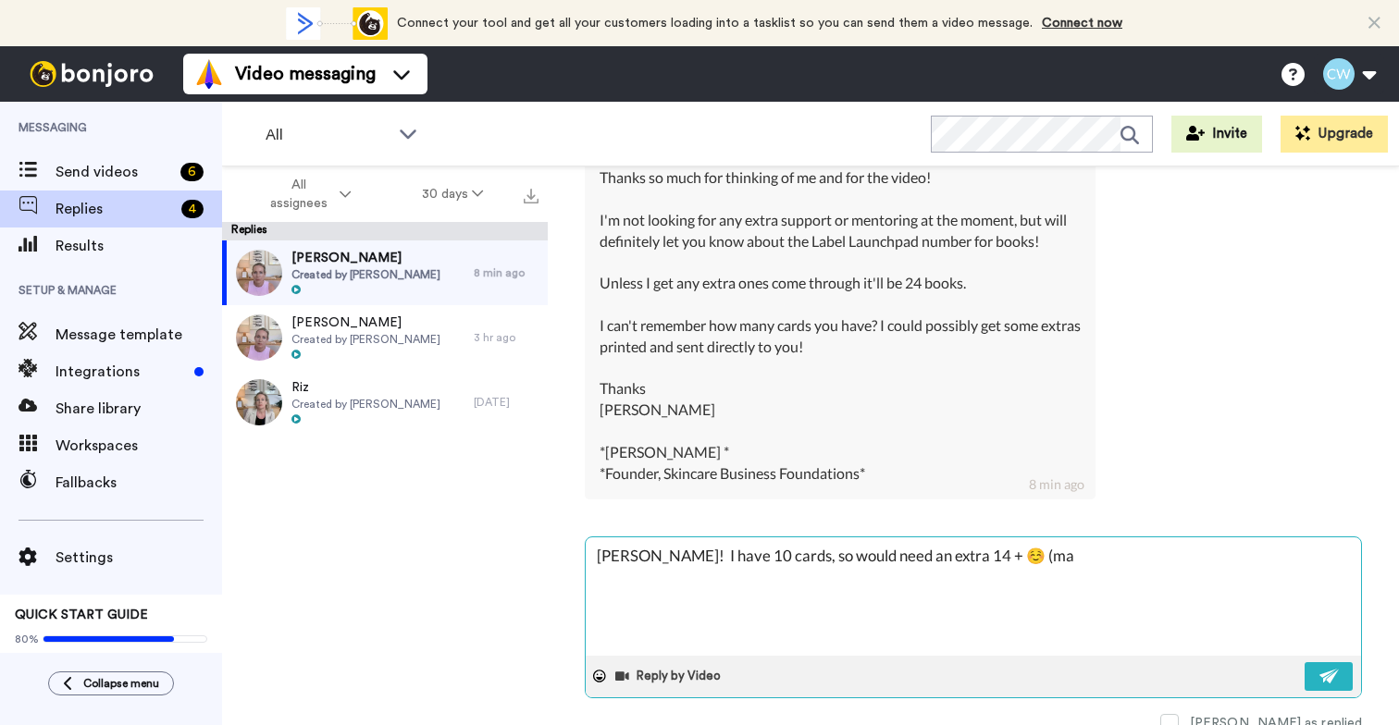
type textarea "x"
type textarea "[PERSON_NAME]! I have 10 cards, so would need an extra 14 + ☺️ (mani"
type textarea "x"
type textarea "[PERSON_NAME]! I have 10 cards, so would need an extra 14 + ☺️ (manif"
type textarea "x"
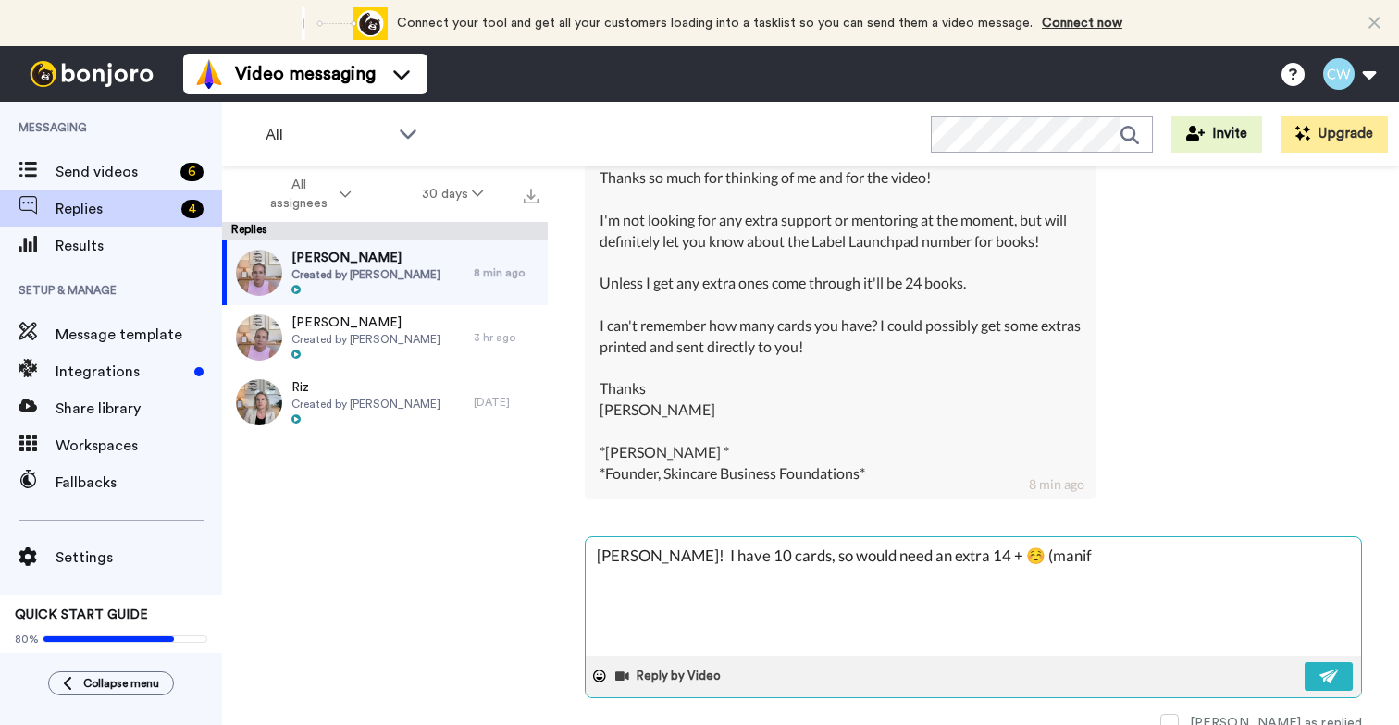
type textarea "[PERSON_NAME]! I have 10 cards, so would need an extra 14 + ☺️ (manife"
type textarea "x"
type textarea "[PERSON_NAME]! I have 10 cards, so would need an extra 14 + ☺️ (manifes"
type textarea "x"
type textarea "[PERSON_NAME]! I have 10 cards, so would need an extra 14 + ☺️ (manifest"
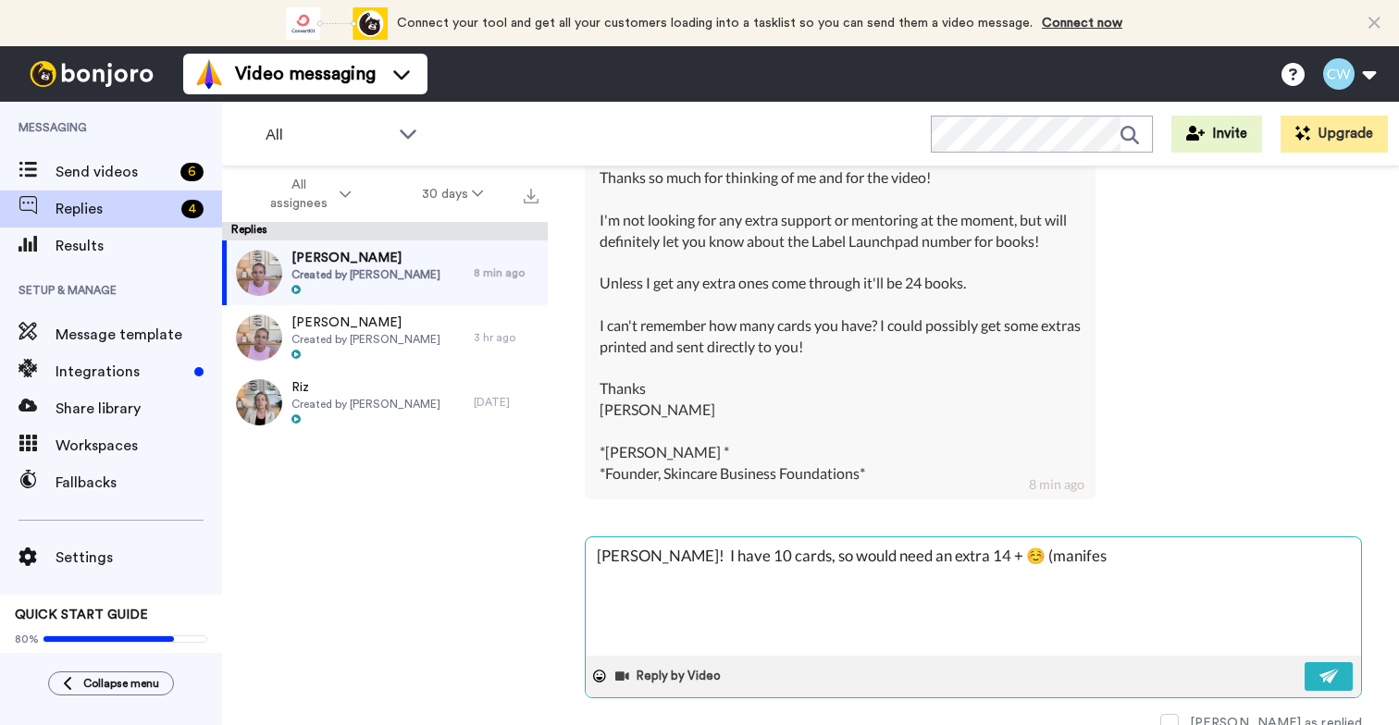
type textarea "x"
type textarea "[PERSON_NAME]! I have 10 cards, so would need an extra 14 + ☺️ (manifesti"
type textarea "x"
type textarea "[PERSON_NAME]! I have 10 cards, so would need an extra 14 + ☺️ (manifestin"
type textarea "x"
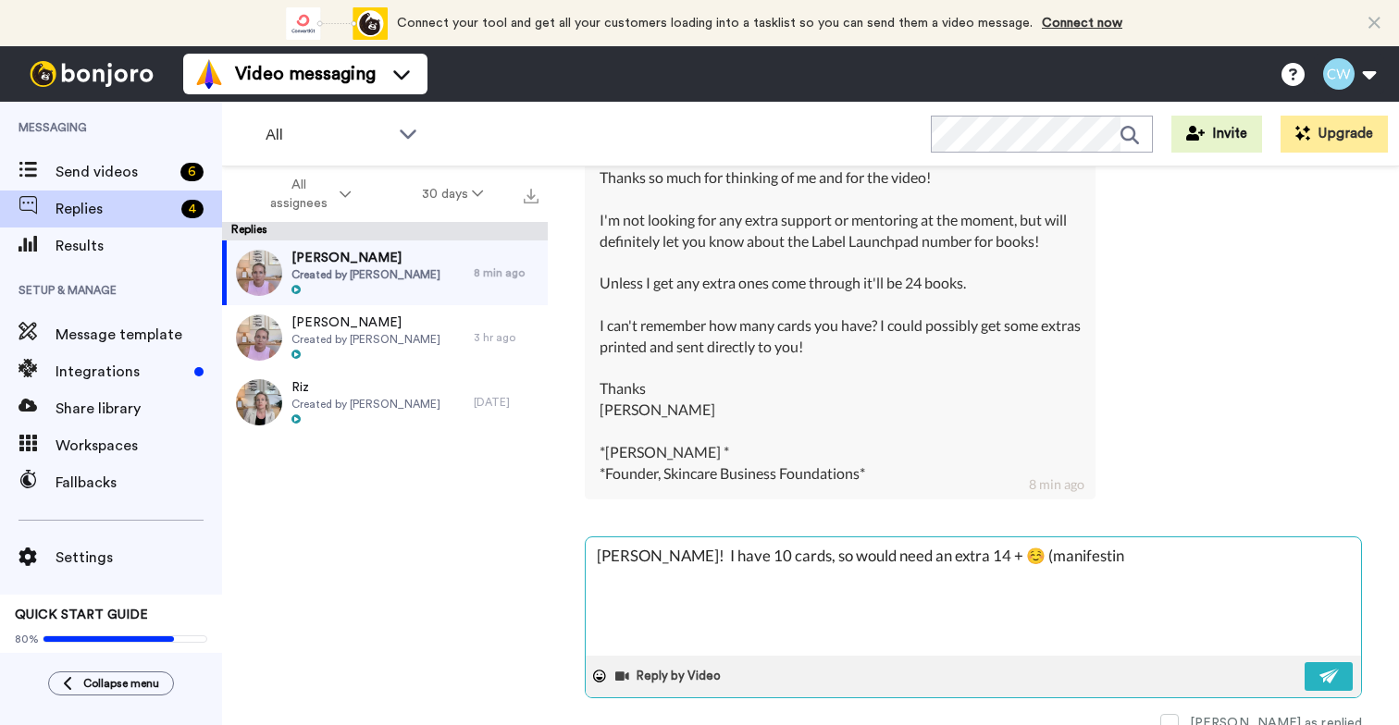
type textarea "[PERSON_NAME]! I have 10 cards, so would need an extra 14 + ☺️ (manifesting"
type textarea "x"
type textarea "[PERSON_NAME]! I have 10 cards, so would need an extra 14 + ☺️ (manifesting"
type textarea "x"
type textarea "[PERSON_NAME]! I have 10 cards, so would need an extra 14 + ☺️ (manifesting a"
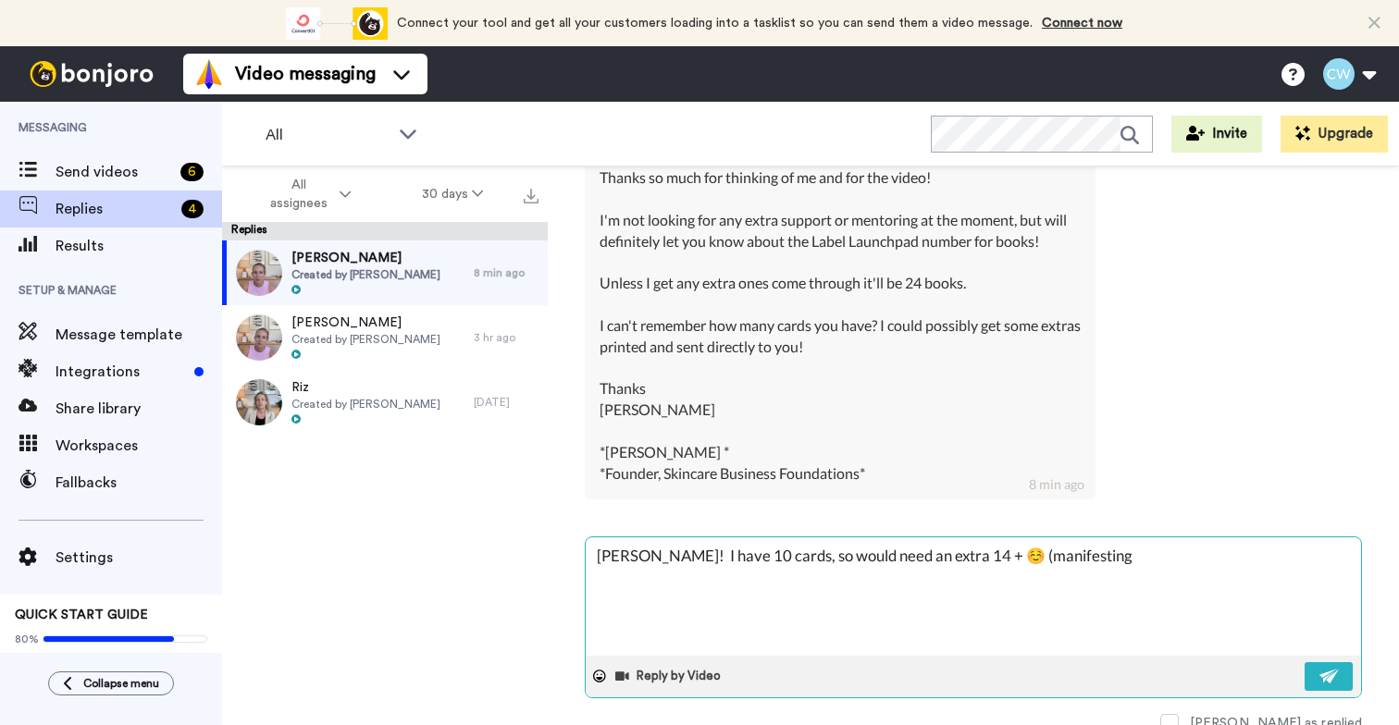
type textarea "x"
type textarea "[PERSON_NAME]! I have 10 cards, so would need an extra 14 + ☺️ (manifesting a"
type textarea "x"
type textarea "[PERSON_NAME]! I have 10 cards, so would need an extra 14 + ☺️ (manifesting a f"
type textarea "x"
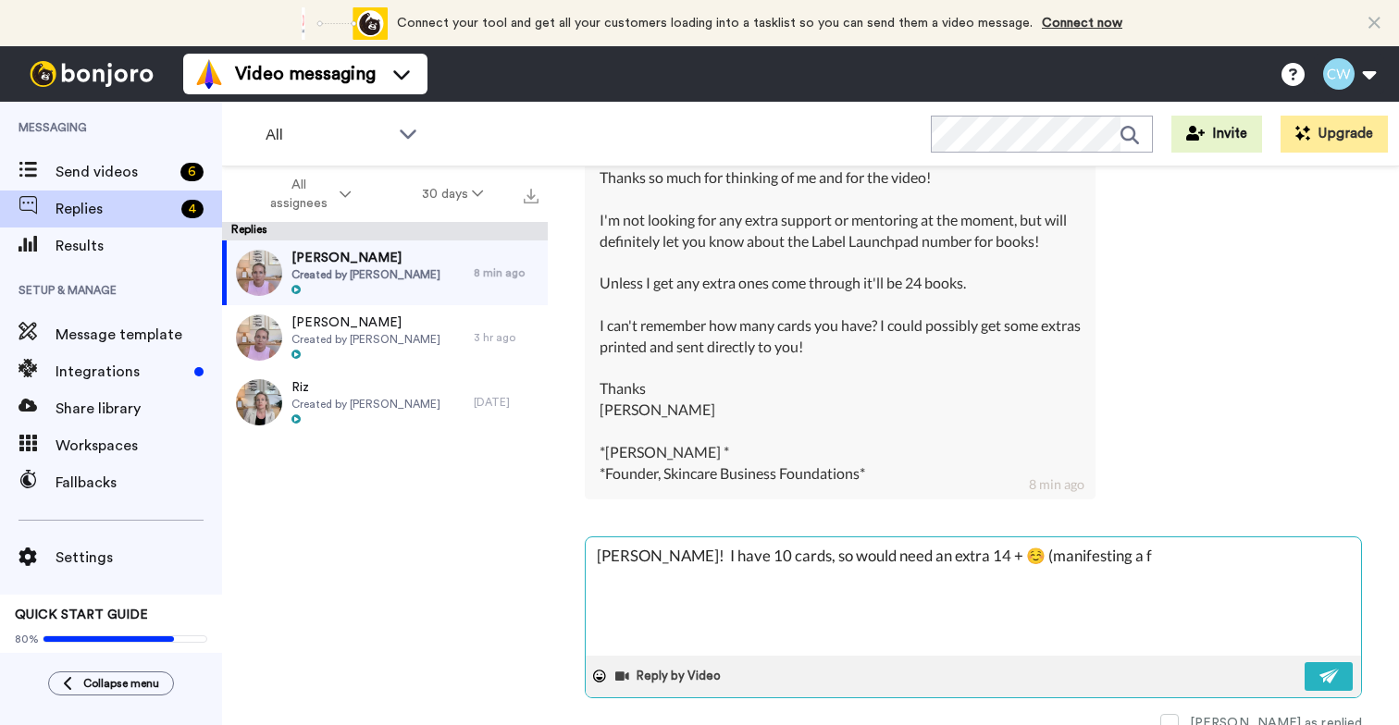
type textarea "[PERSON_NAME]! I have 10 cards, so would need an extra 14 + ☺️ (manifesting a fe"
type textarea "x"
type textarea "[PERSON_NAME]! I have 10 cards, so would need an extra 14 + ☺️ (manifesting a f…"
type textarea "x"
type textarea "[PERSON_NAME]! I have 10 cards, so would need an extra 14 + ☺️ (manifesting a f…"
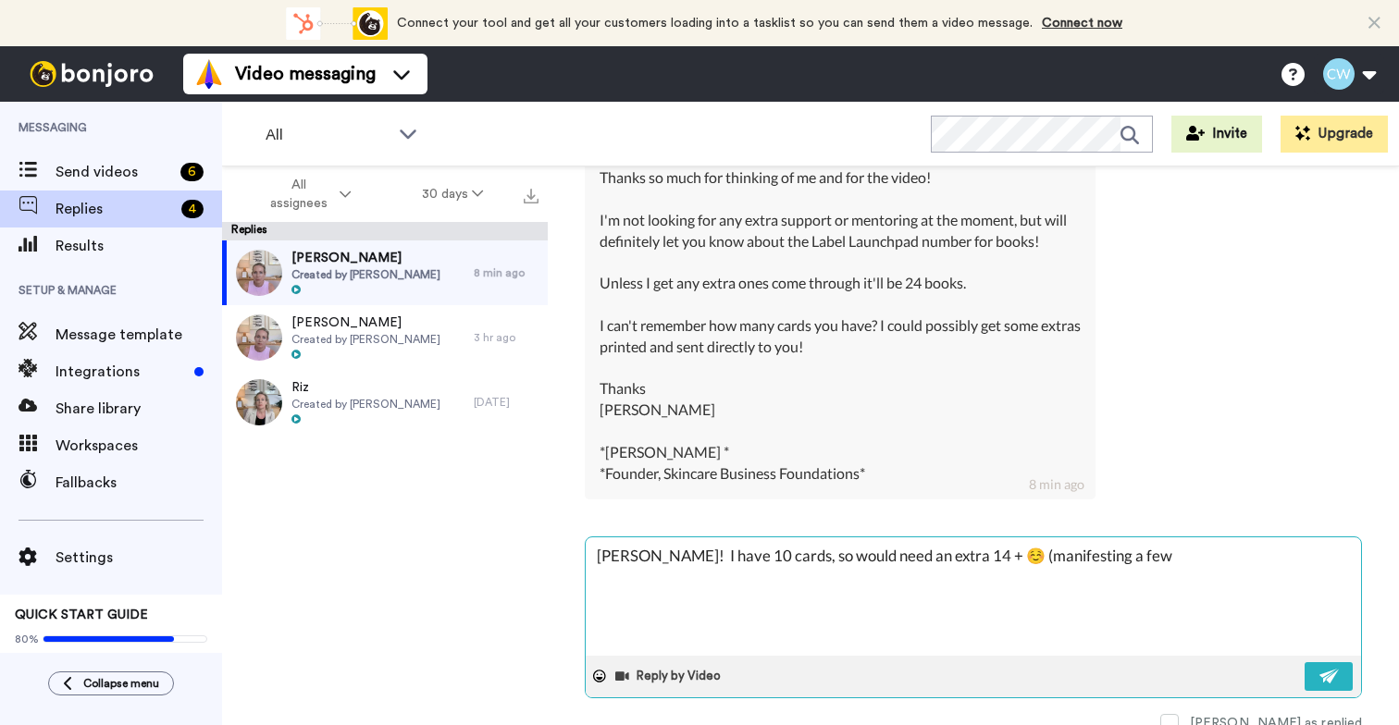
type textarea "x"
type textarea "[PERSON_NAME]! I have 10 cards, so would need an extra 14 + ☺️ (manifesting a f…"
type textarea "x"
type textarea "[PERSON_NAME]! I have 10 cards, so would need an extra 14 + ☺️ (manifesting a f…"
type textarea "x"
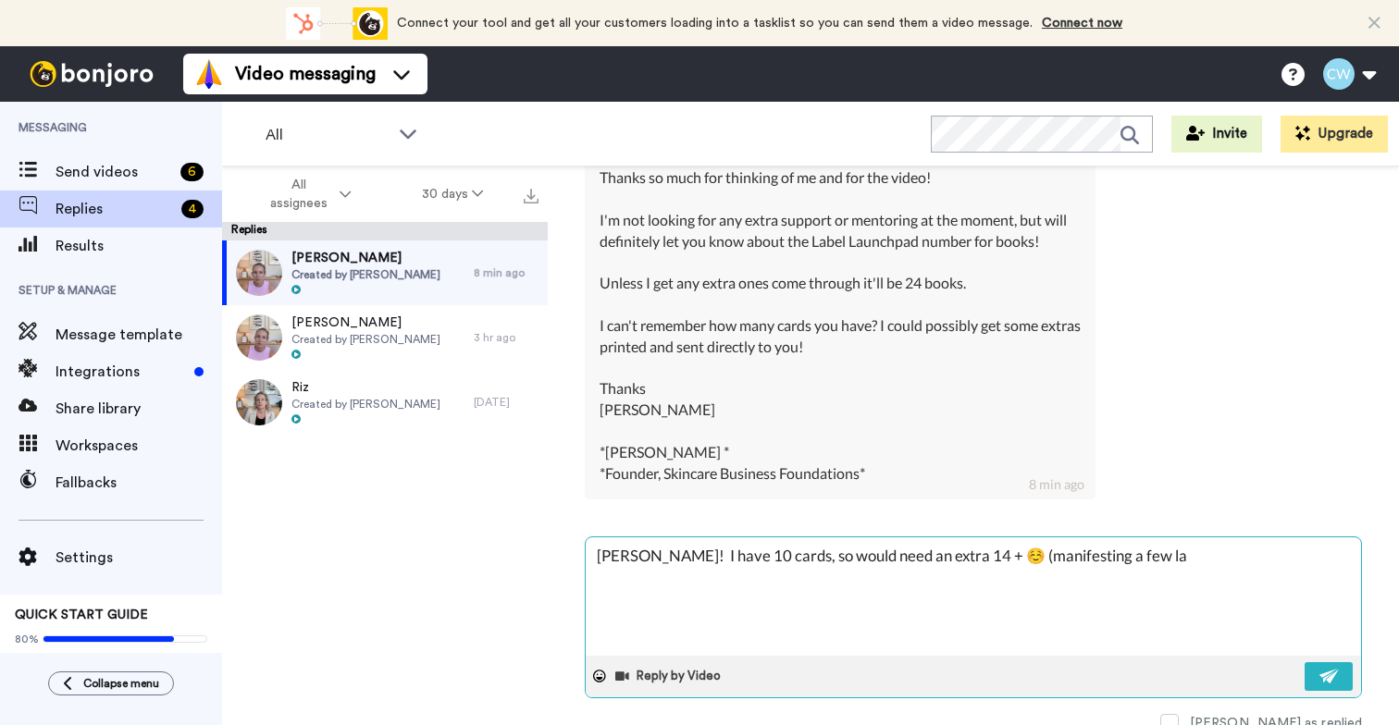
type textarea "[PERSON_NAME]! I have 10 cards, so would need an extra 14 + ☺️ (manifesting a f…"
type textarea "x"
type textarea "[PERSON_NAME]! I have 10 cards, so would need an extra 14 + ☺️ (manifesting a f…"
type textarea "x"
type textarea "[PERSON_NAME]! I have 10 cards, so would need an extra 14 + ☺️ (manifesting a f…"
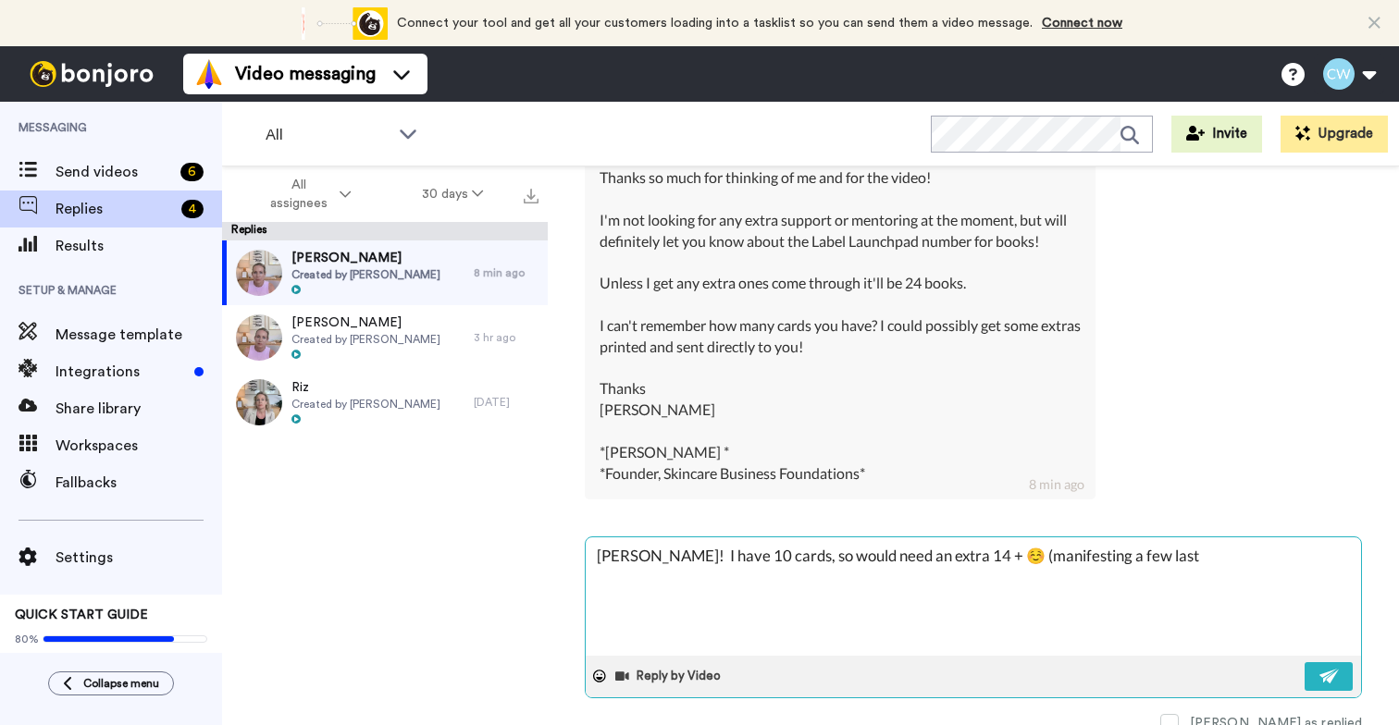
type textarea "x"
type textarea "[PERSON_NAME]! I have 10 cards, so would need an extra 14 + ☺️ (manifesting a f…"
type textarea "x"
type textarea "[PERSON_NAME]! I have 10 cards, so would need an extra 14 + ☺️ (manifesting a f…"
type textarea "x"
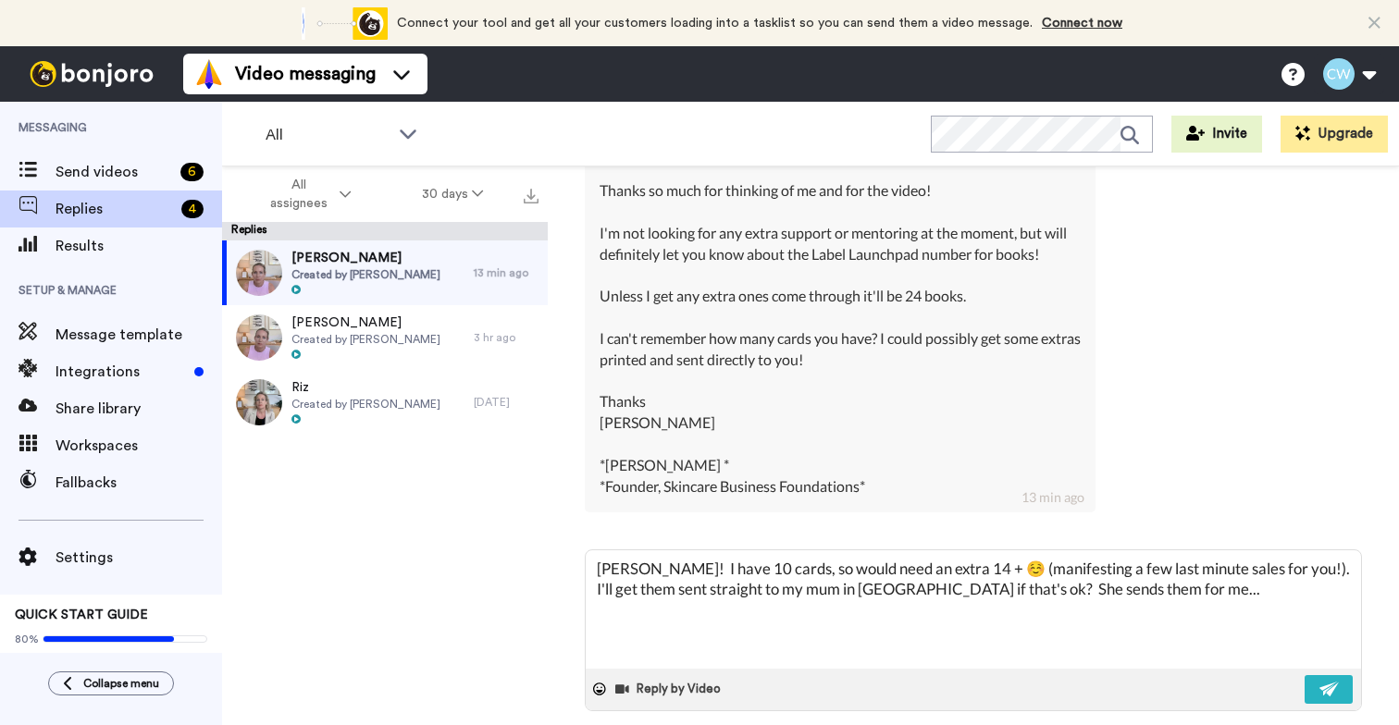
scroll to position [572, 0]
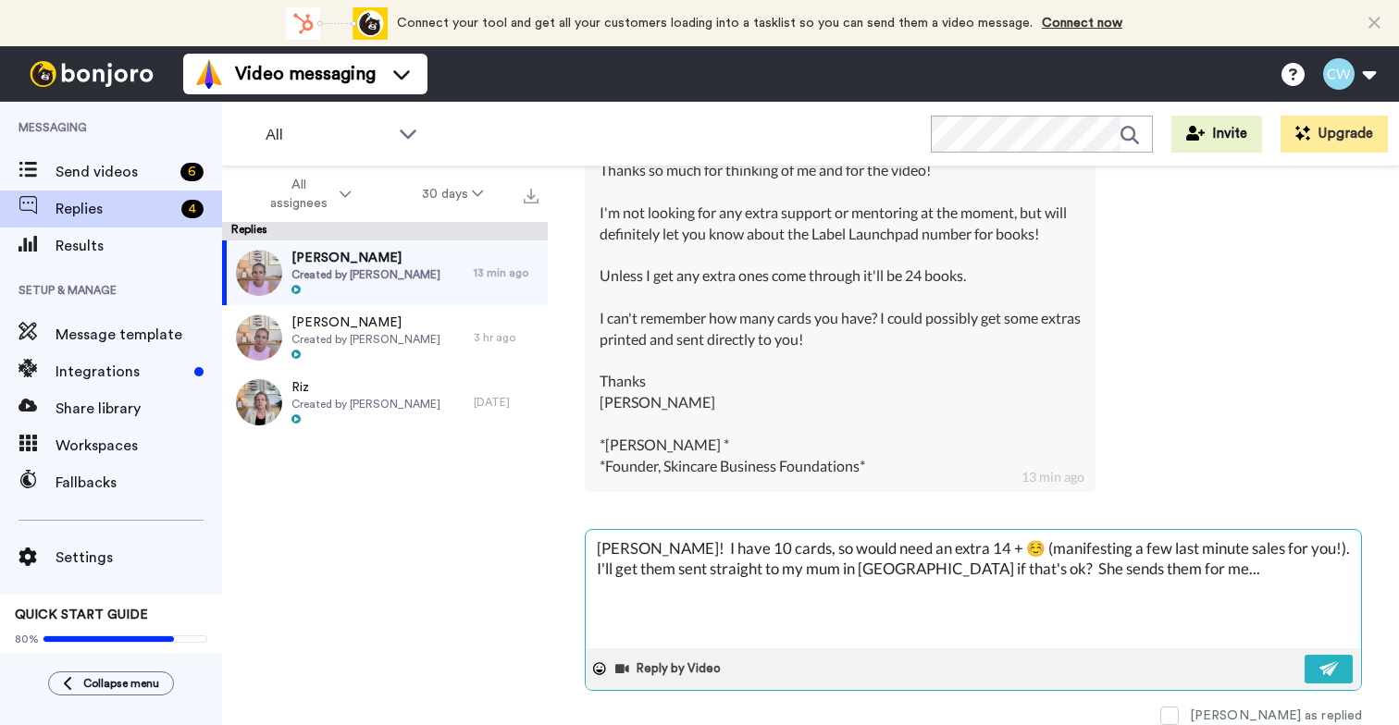
click at [981, 564] on textarea "[PERSON_NAME]! I have 10 cards, so would need an extra 14 + ☺️ (manifesting a f…" at bounding box center [972, 589] width 775 height 118
click at [965, 563] on textarea "[PERSON_NAME]! I have 10 cards, so would need an extra 14 + ☺️ (manifesting a f…" at bounding box center [972, 589] width 775 height 118
paste textarea "[PERSON_NAME] Associate Facilities Management [STREET_ADDRESS][PERSON_NAME] t: …"
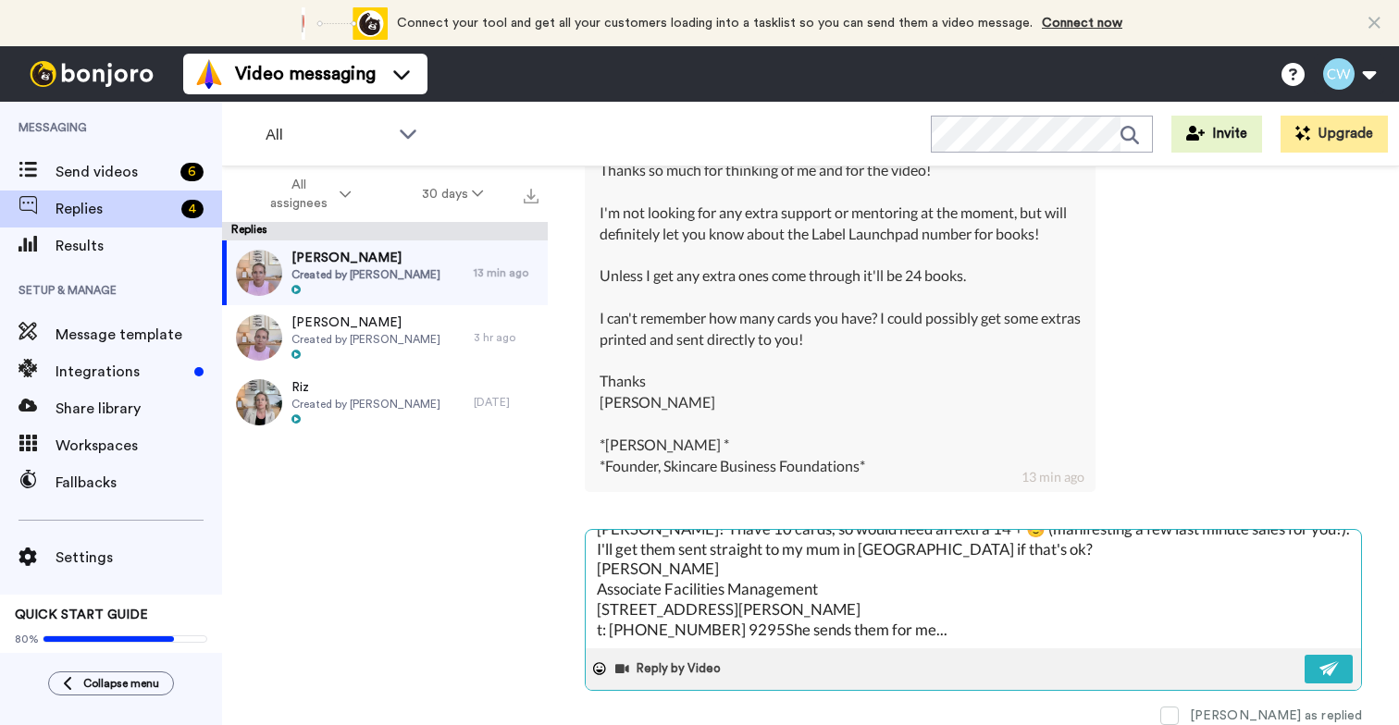
scroll to position [40, 0]
drag, startPoint x: 725, startPoint y: 629, endPoint x: 594, endPoint y: 624, distance: 131.4
click at [594, 624] on textarea "[PERSON_NAME]! I have 10 cards, so would need an extra 14 + ☺️ (manifesting a f…" at bounding box center [972, 589] width 775 height 118
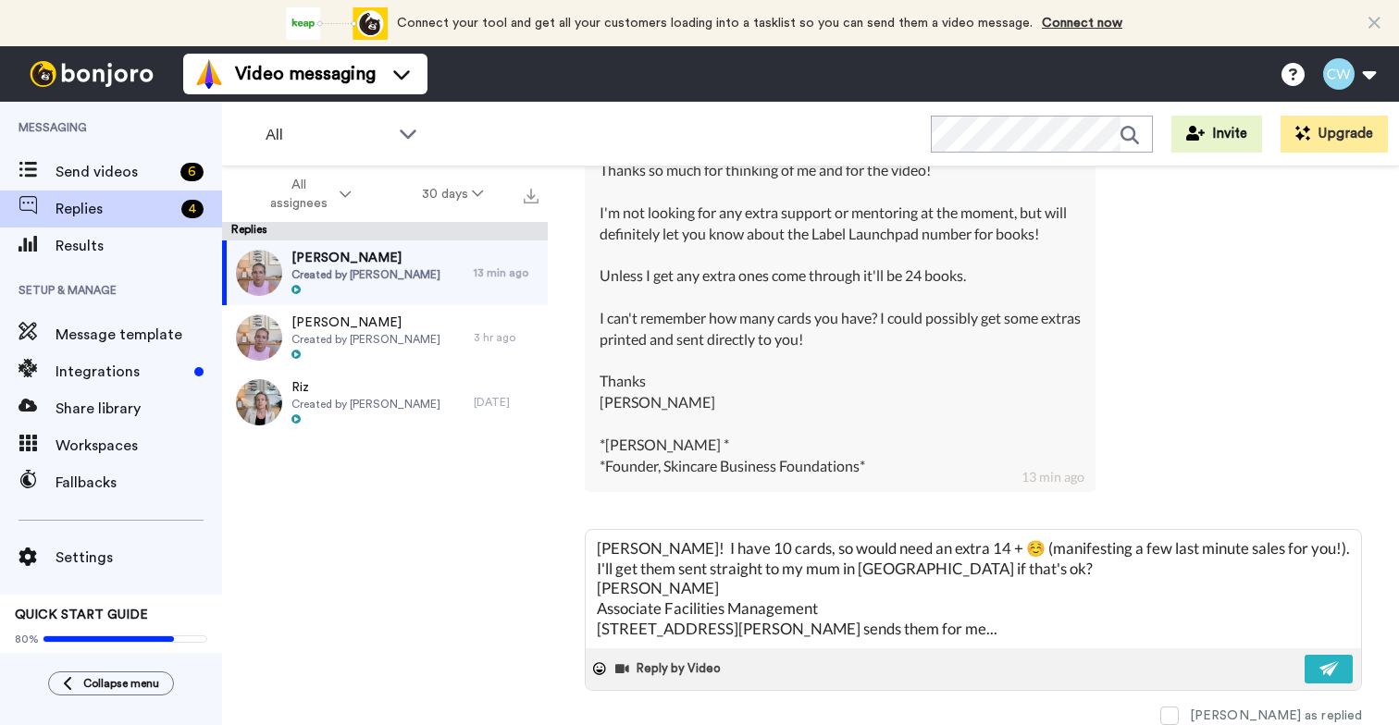
drag, startPoint x: 783, startPoint y: 635, endPoint x: 500, endPoint y: 631, distance: 282.1
click at [500, 631] on div "All assignees 30 days Replies [PERSON_NAME] Created by [PERSON_NAME] 13 min ago…" at bounding box center [810, 477] width 1177 height 623
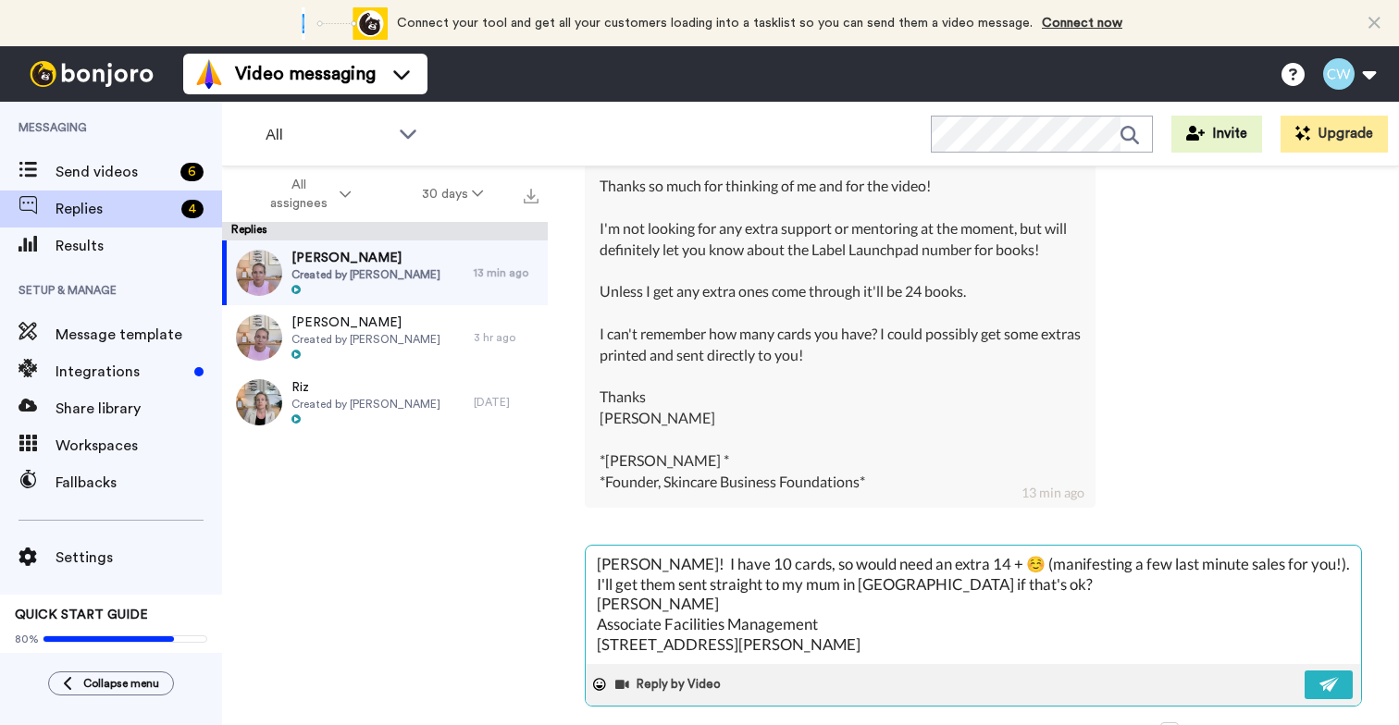
scroll to position [0, 0]
click at [979, 589] on textarea "[PERSON_NAME]! I have 10 cards, so would need an extra 14 + ☺️ (manifesting a f…" at bounding box center [972, 605] width 775 height 118
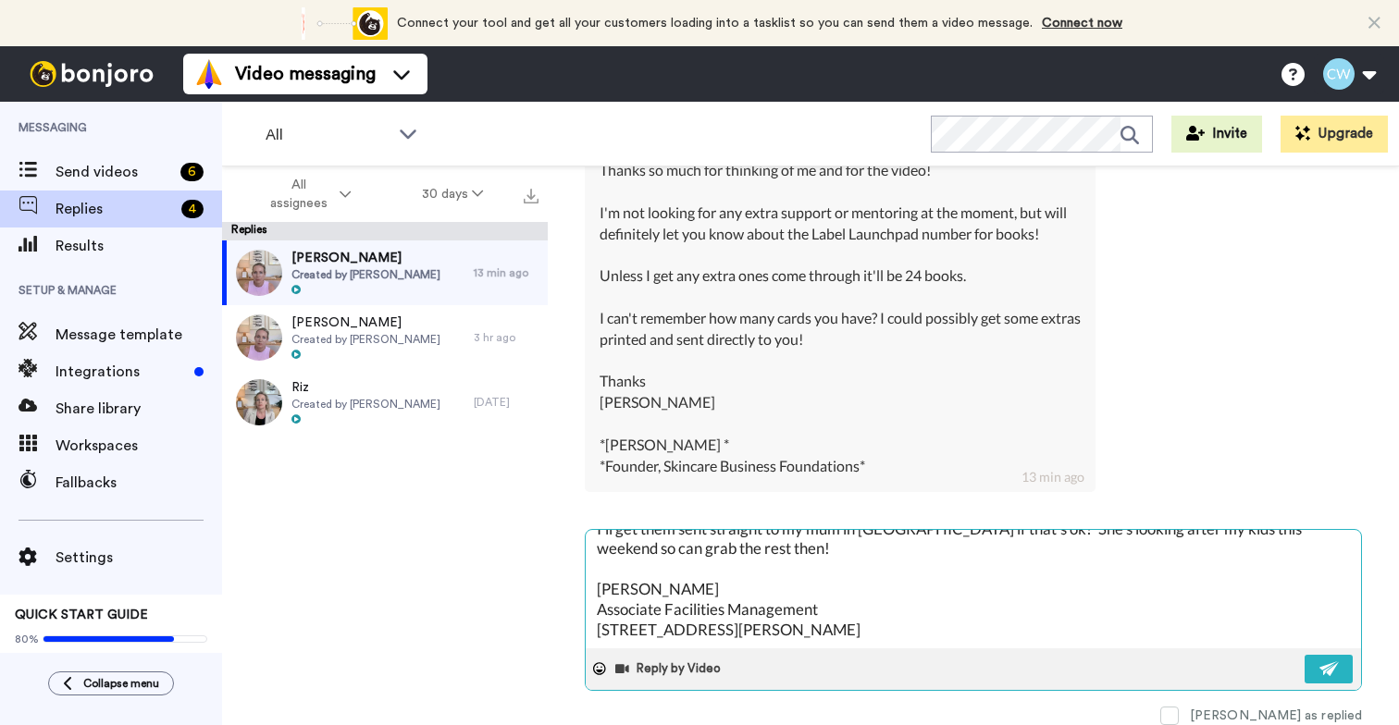
scroll to position [80, 0]
click at [851, 619] on textarea "[PERSON_NAME]! I have 10 cards, so would need an extra 14 + ☺️ (manifesting a f…" at bounding box center [972, 589] width 775 height 118
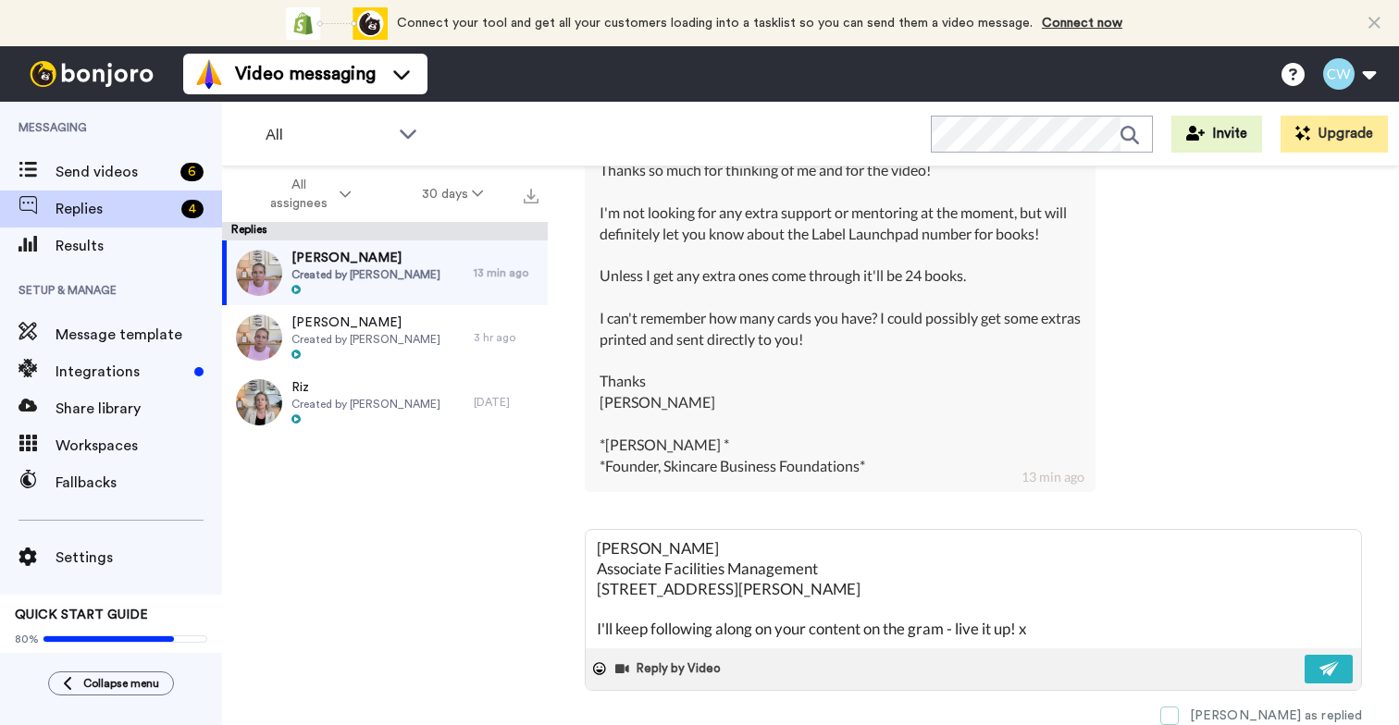
click at [1178, 714] on span at bounding box center [1169, 716] width 18 height 18
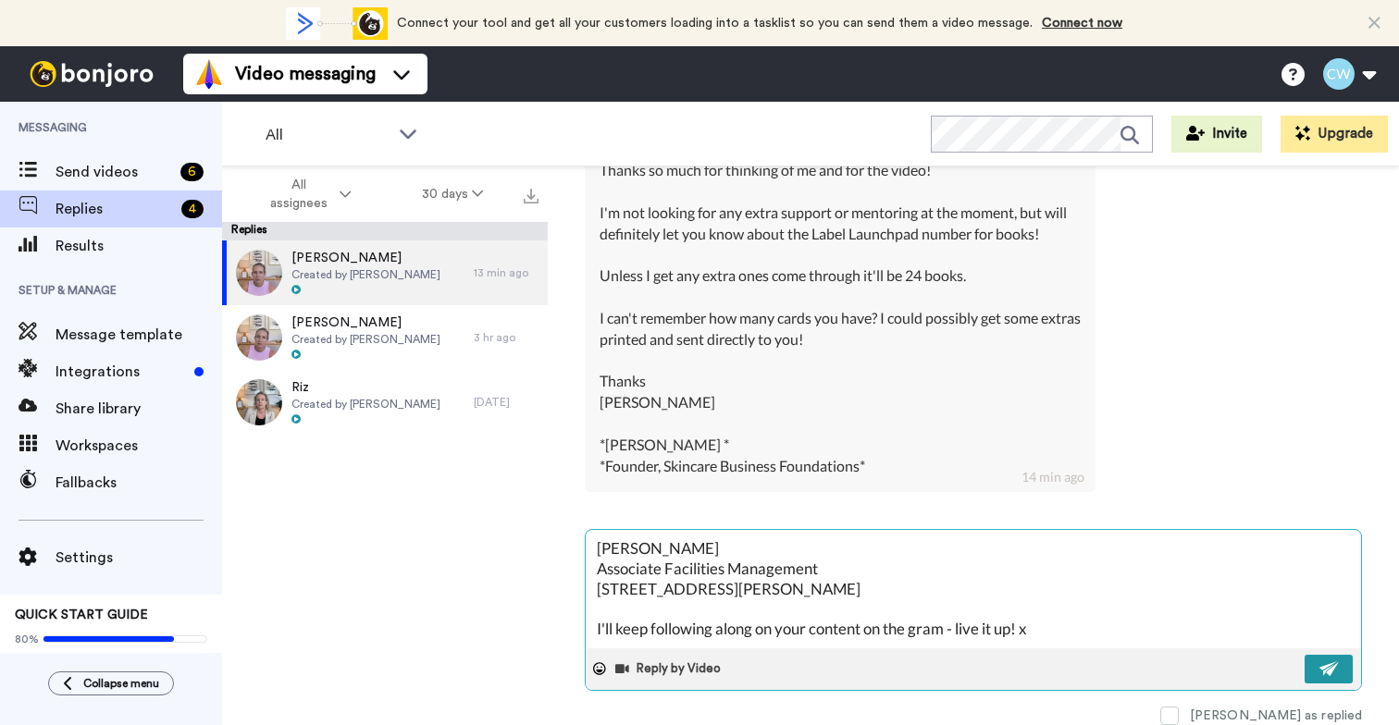
click at [1319, 665] on img at bounding box center [1329, 668] width 20 height 15
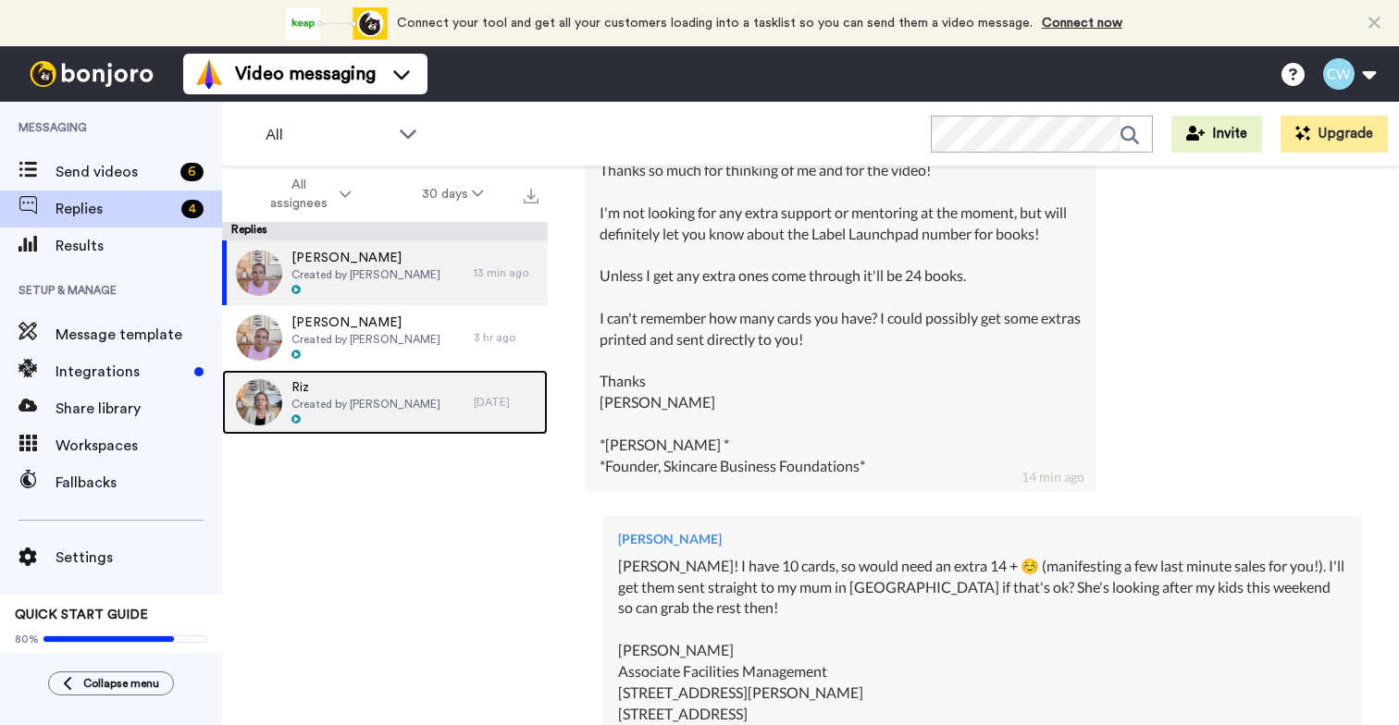
click at [340, 402] on span "Created by [PERSON_NAME]" at bounding box center [365, 404] width 149 height 15
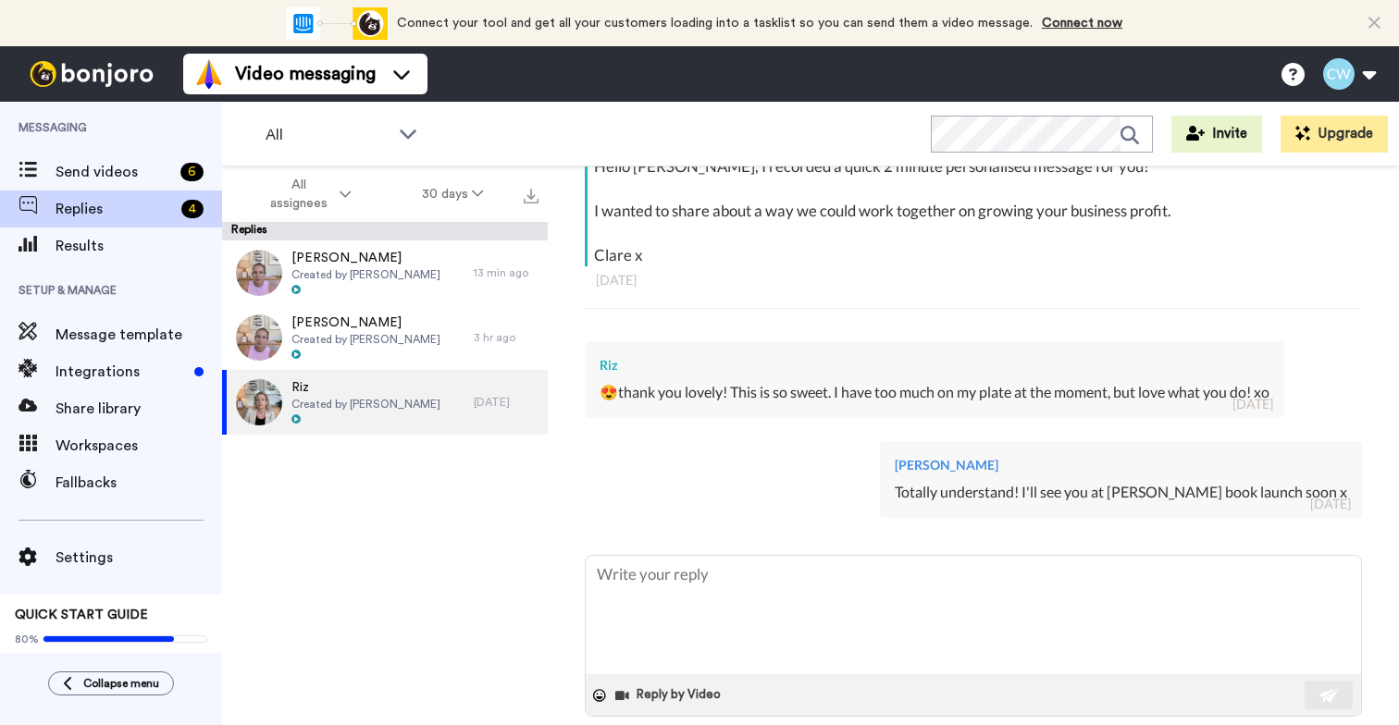
scroll to position [377, 0]
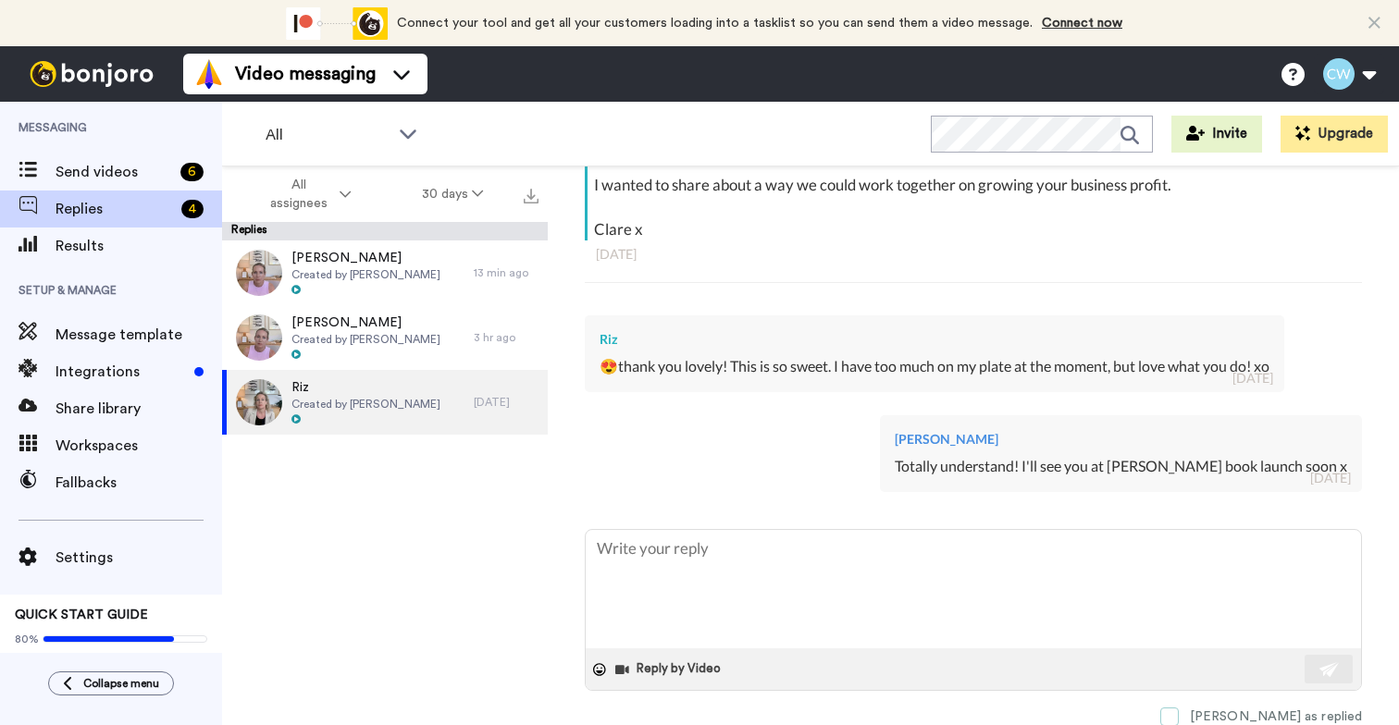
click at [1178, 712] on span at bounding box center [1169, 717] width 18 height 18
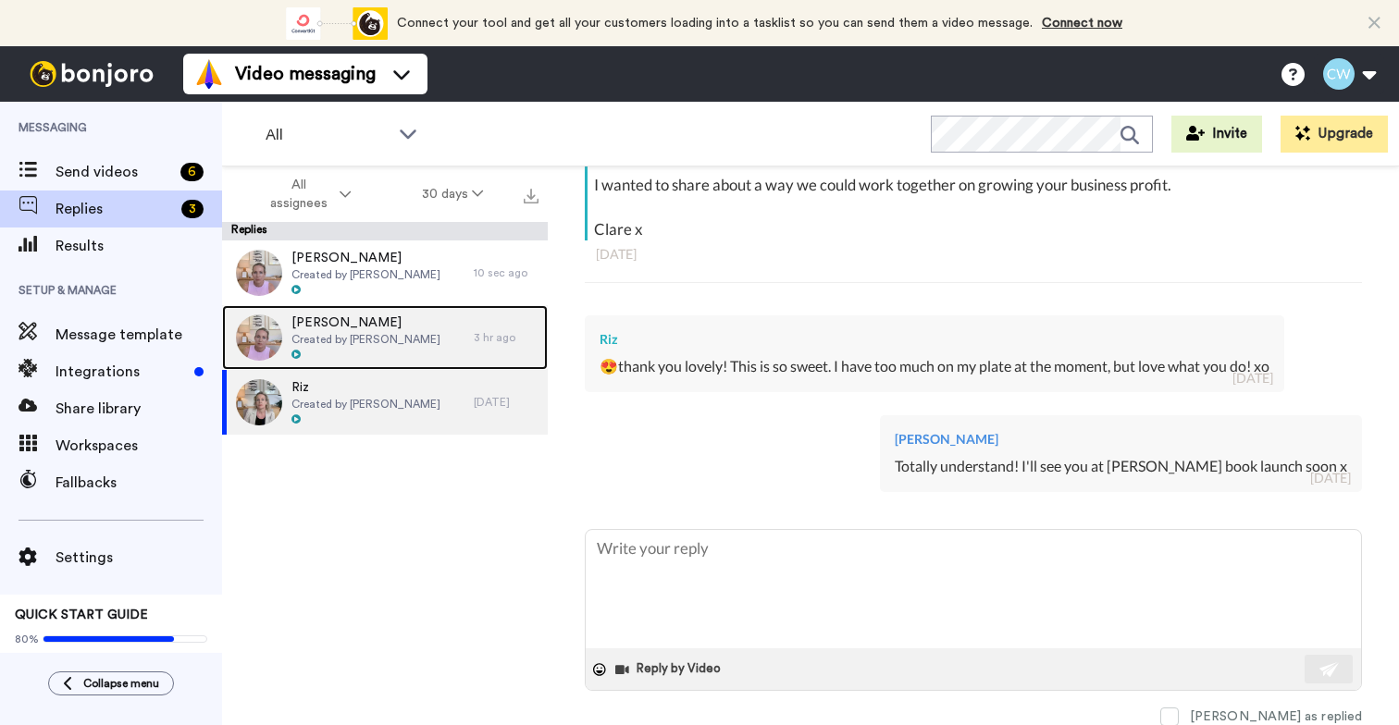
click at [332, 354] on div at bounding box center [365, 355] width 149 height 13
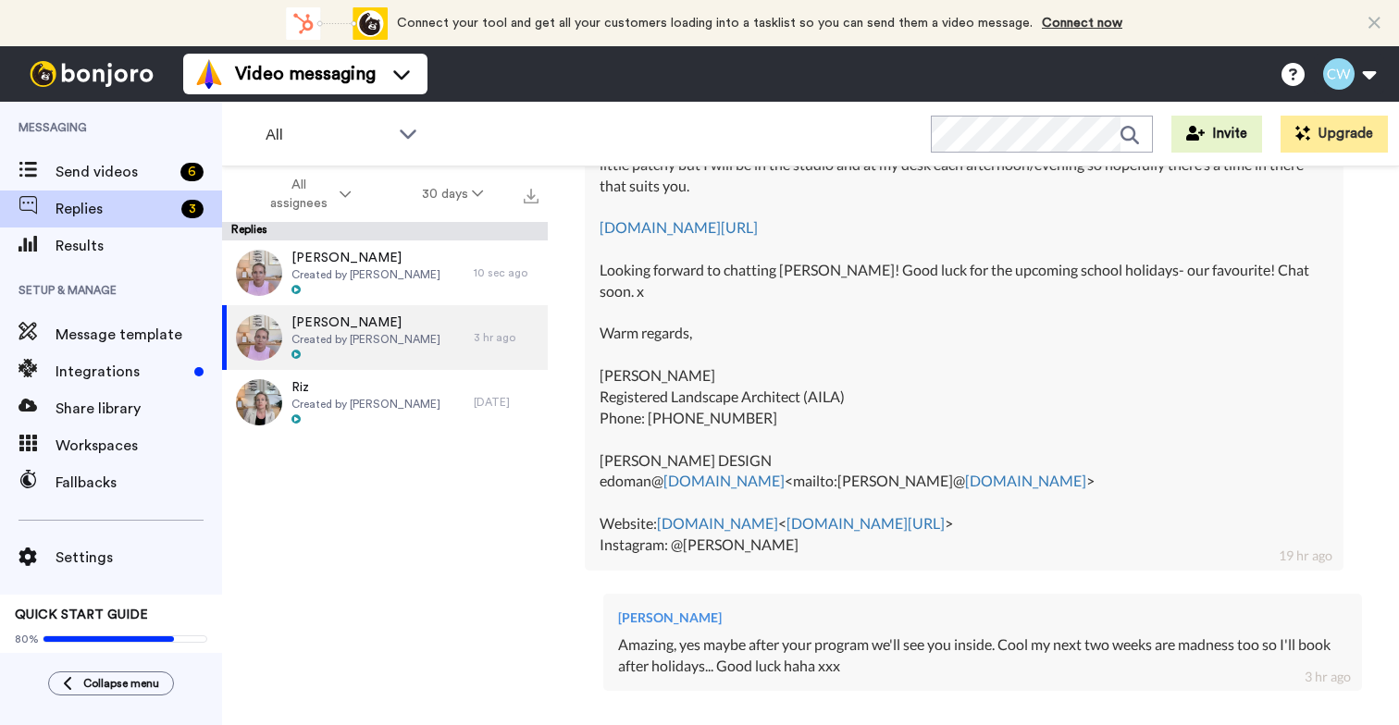
scroll to position [1073, 0]
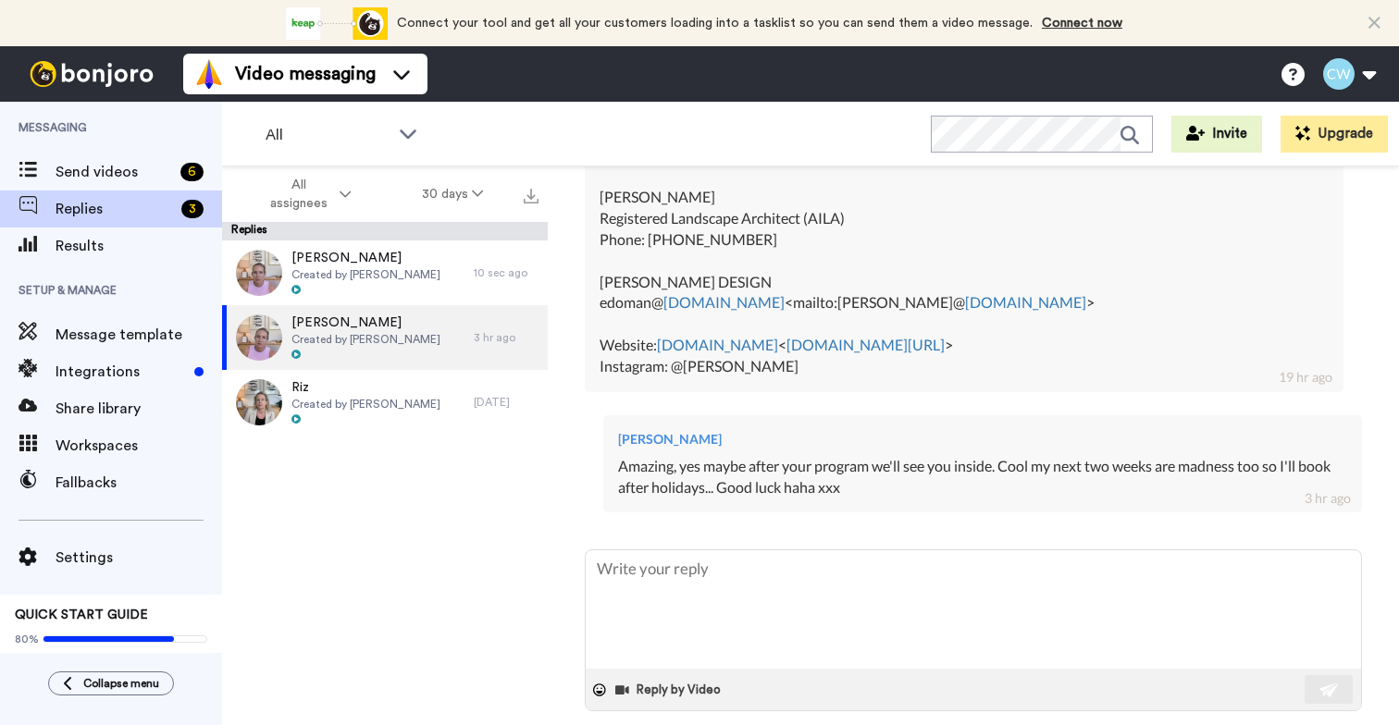
click at [1178, 724] on span at bounding box center [1169, 737] width 18 height 18
click at [378, 475] on div "[PERSON_NAME] Created by [PERSON_NAME] 10 sec ago [PERSON_NAME] Created by [PER…" at bounding box center [385, 488] width 326 height 496
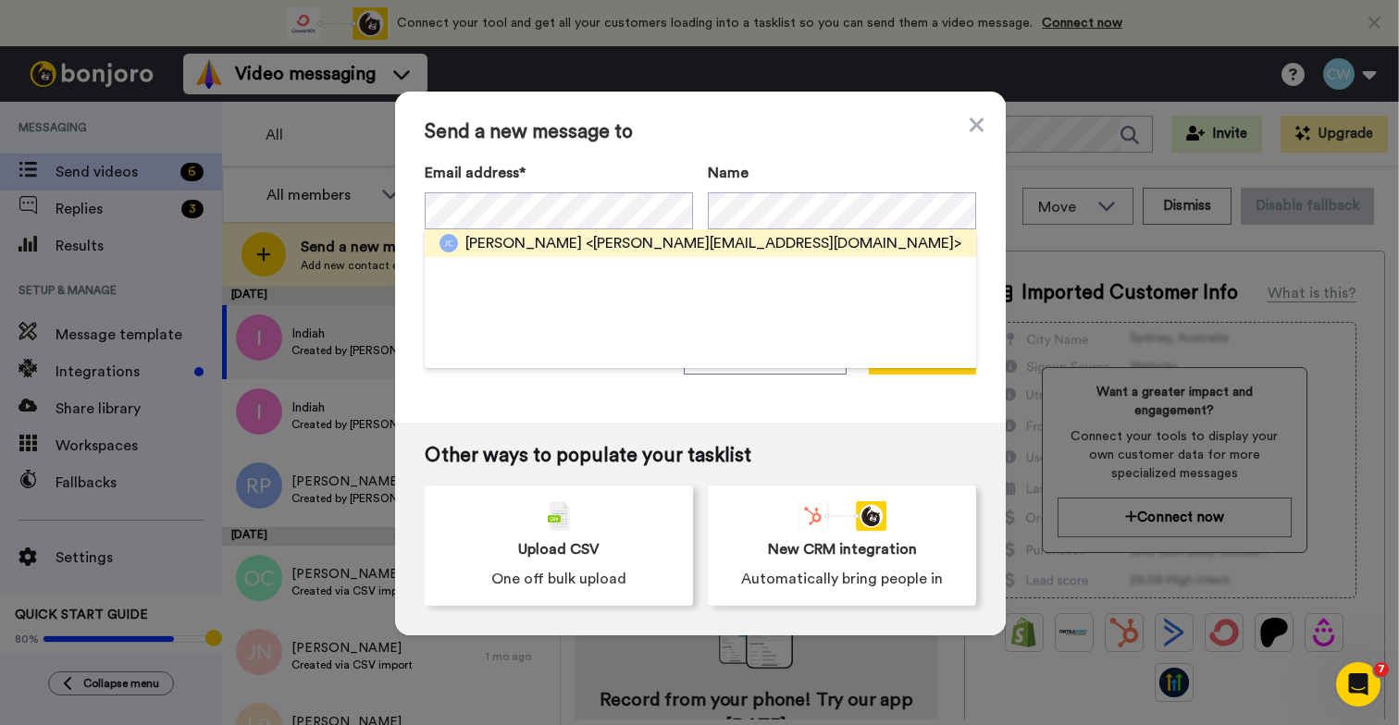
click at [609, 239] on span "<jess@sociallysquared.com.au>" at bounding box center [773, 243] width 376 height 22
